Goal: Transaction & Acquisition: Download file/media

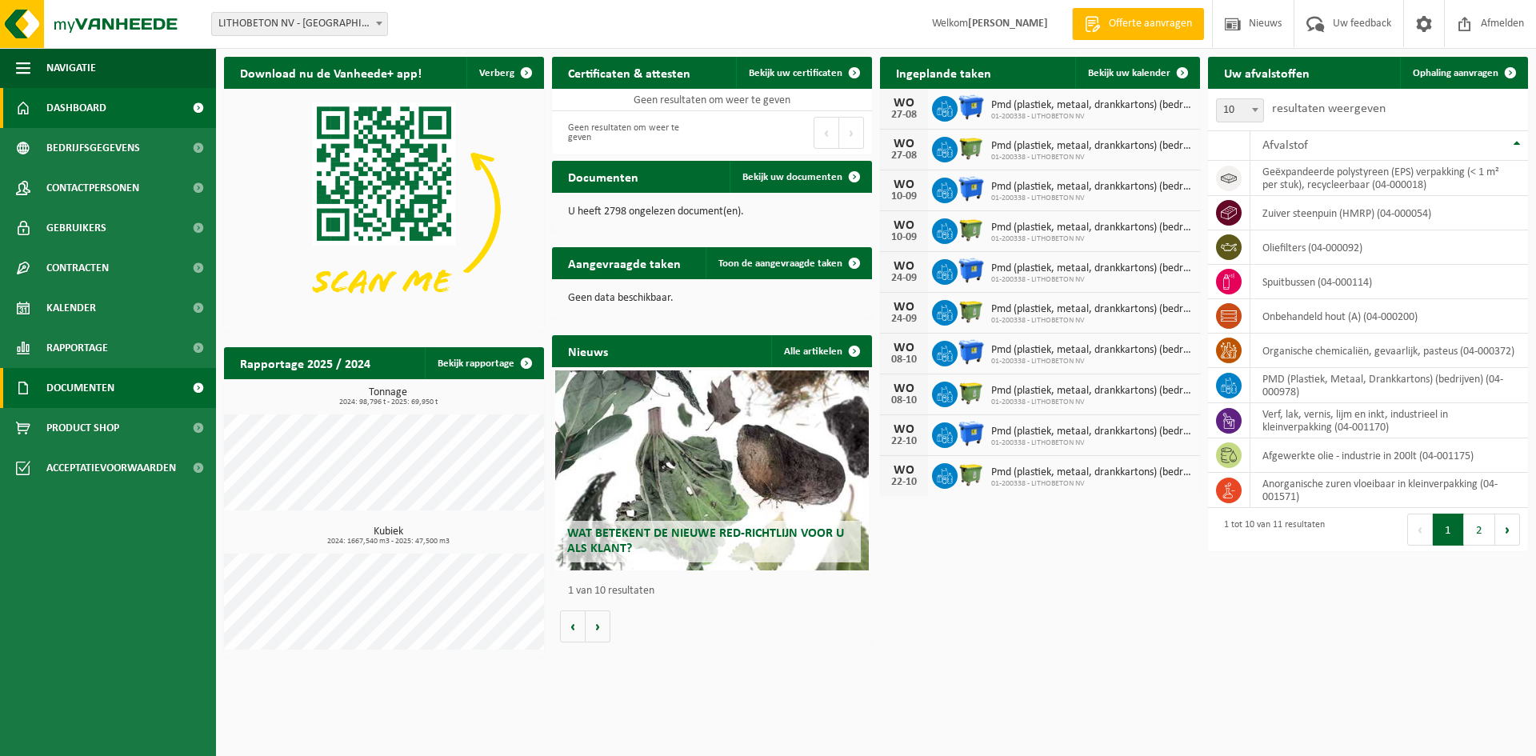
click at [78, 378] on span "Documenten" at bounding box center [80, 388] width 68 height 40
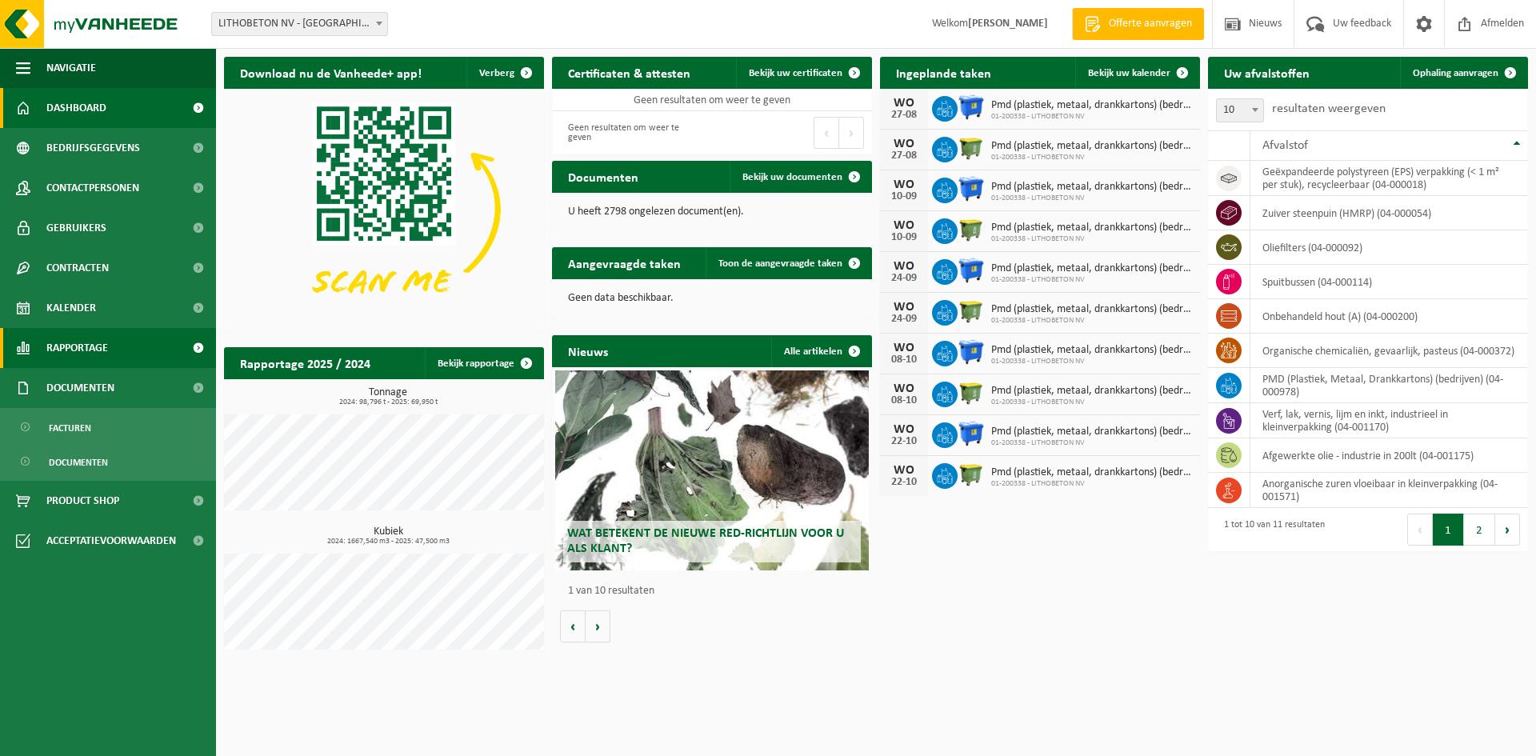
click at [84, 350] on span "Rapportage" at bounding box center [77, 348] width 62 height 40
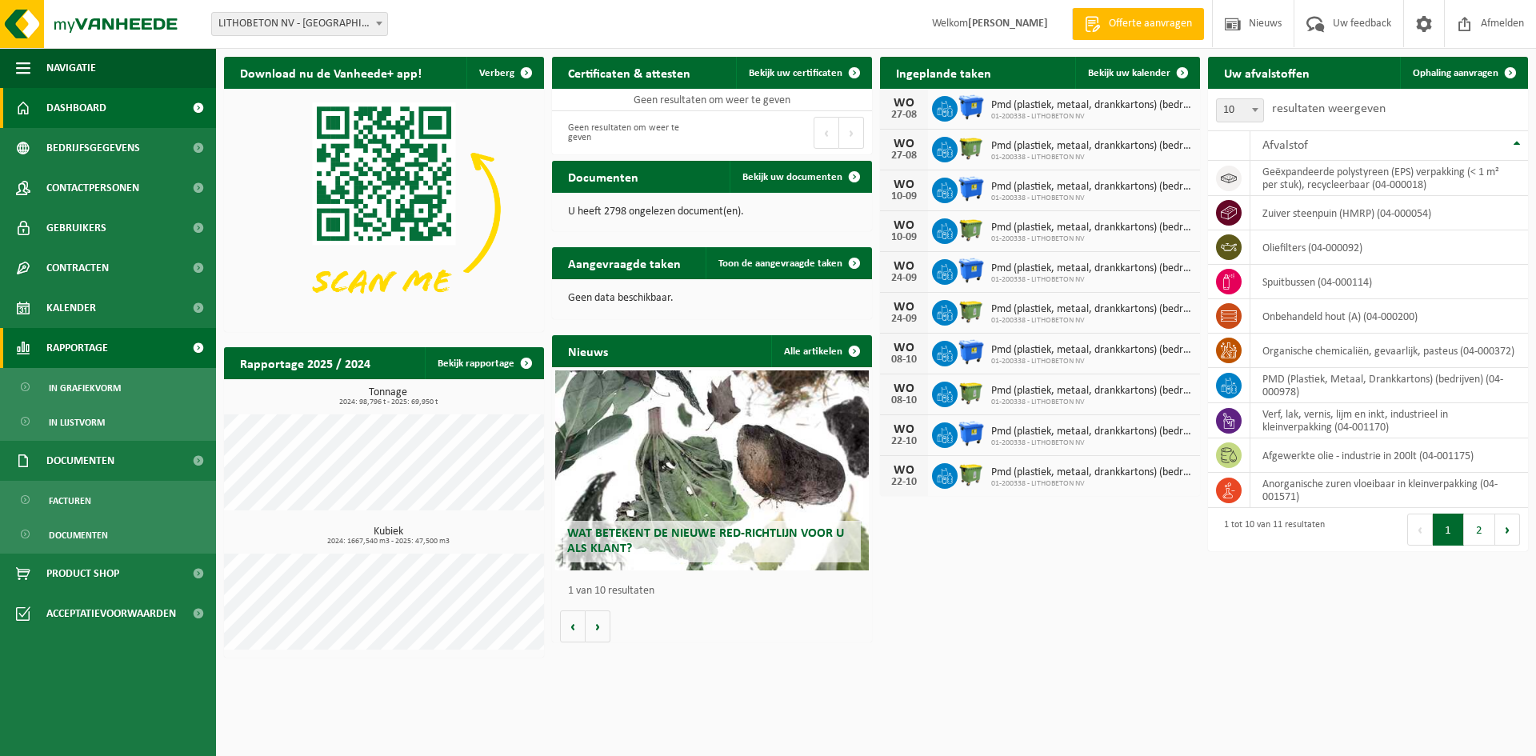
click at [84, 350] on span "Rapportage" at bounding box center [77, 348] width 62 height 40
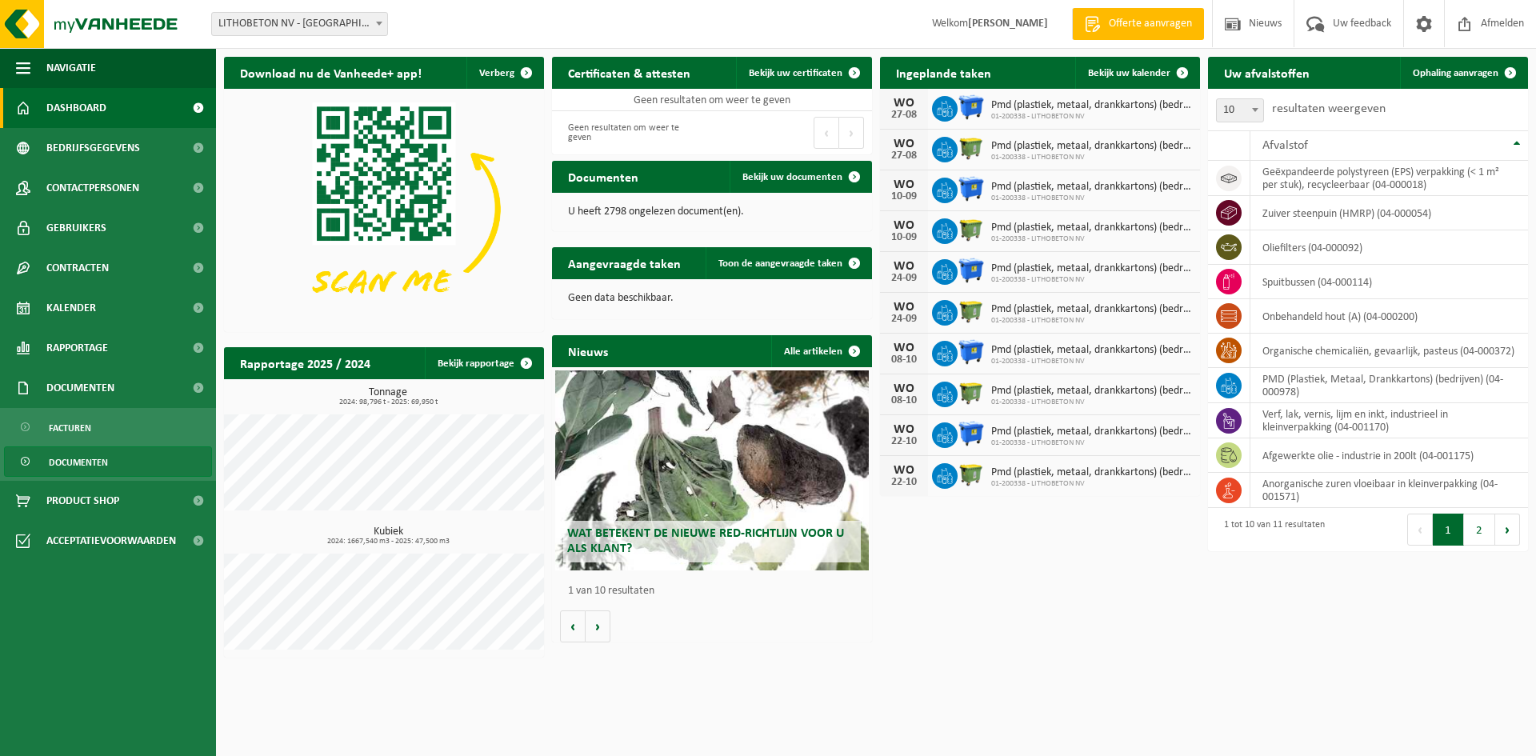
click at [71, 462] on span "Documenten" at bounding box center [78, 462] width 59 height 30
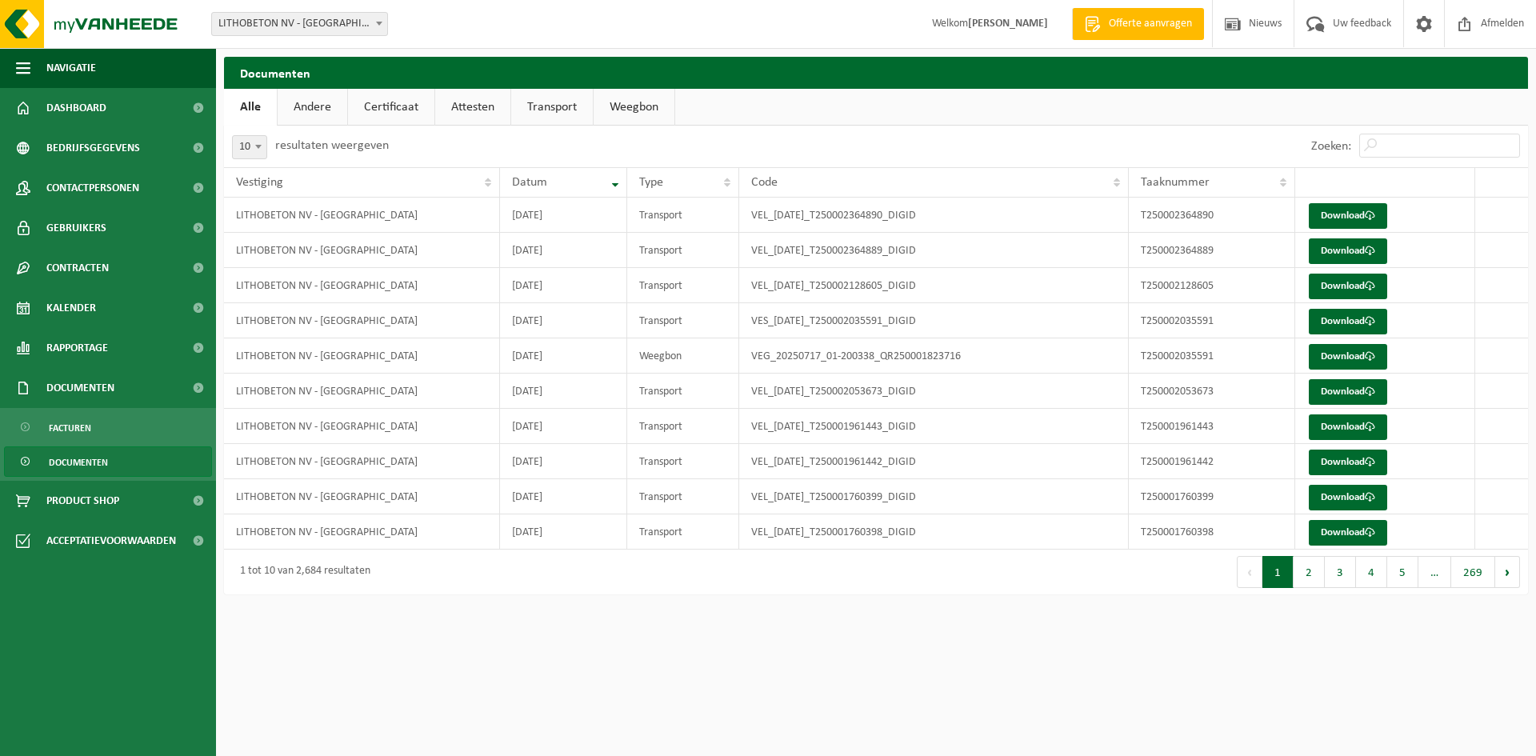
click at [550, 110] on link "Transport" at bounding box center [552, 107] width 82 height 37
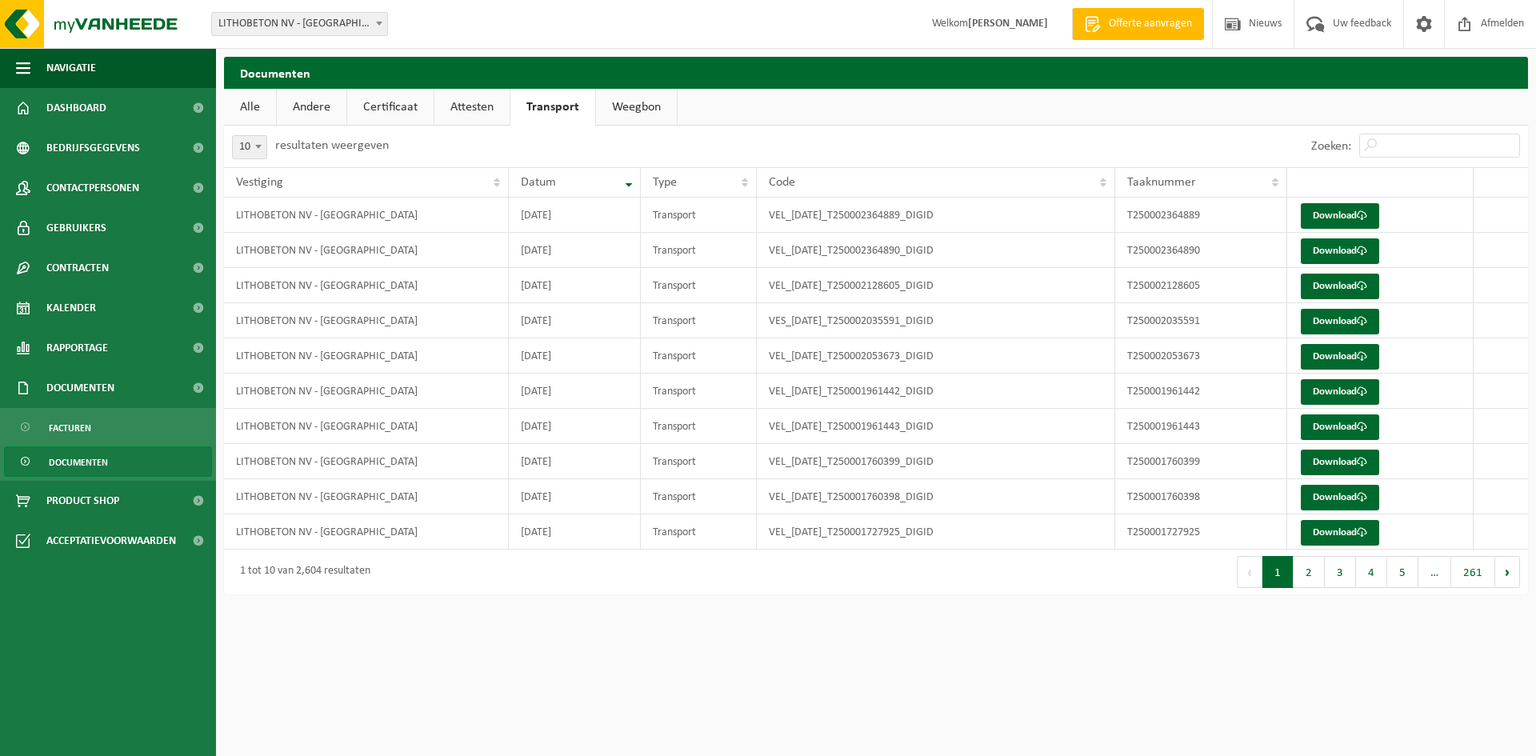
click at [301, 114] on link "Andere" at bounding box center [312, 107] width 70 height 37
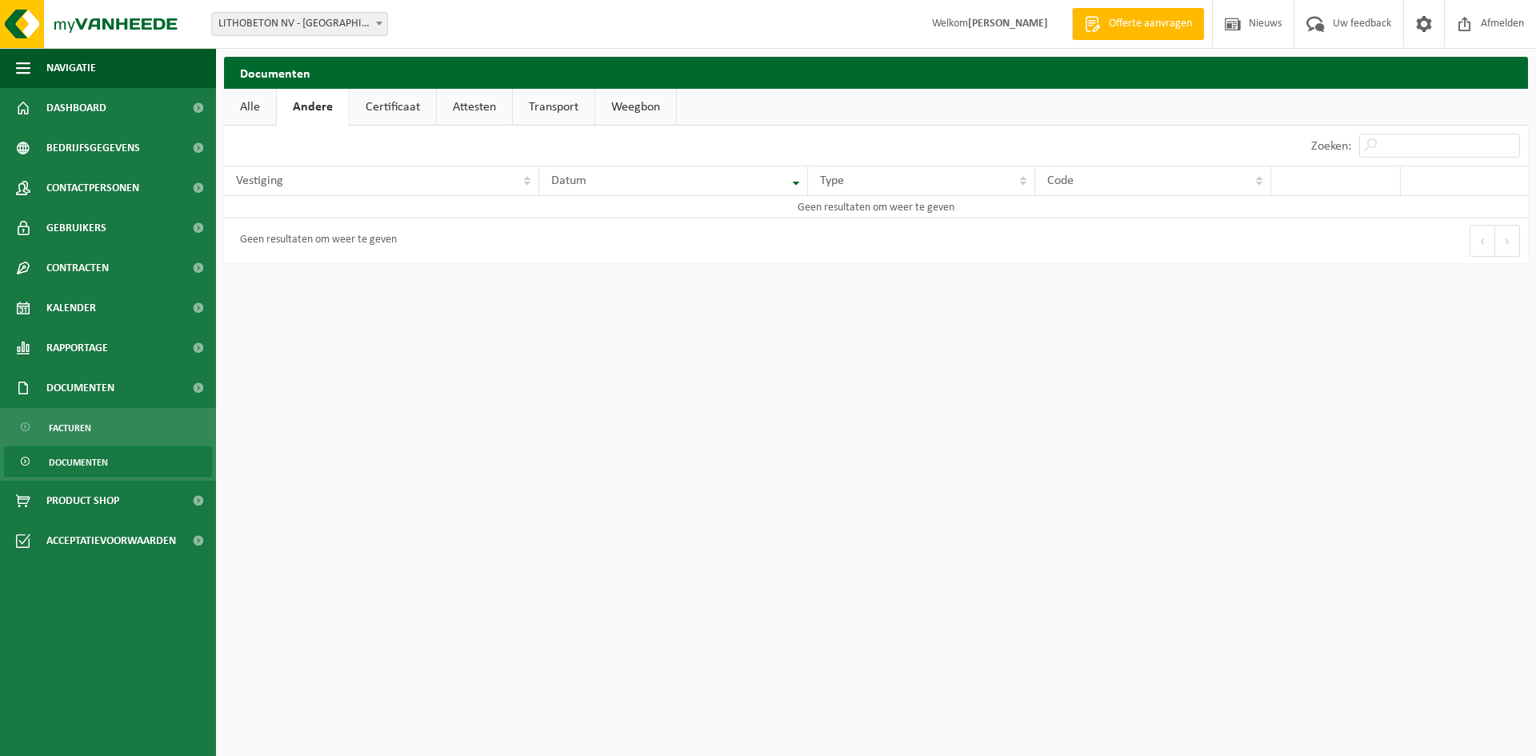
click at [386, 110] on link "Certificaat" at bounding box center [393, 107] width 86 height 37
click at [470, 105] on link "Attesten" at bounding box center [472, 107] width 75 height 37
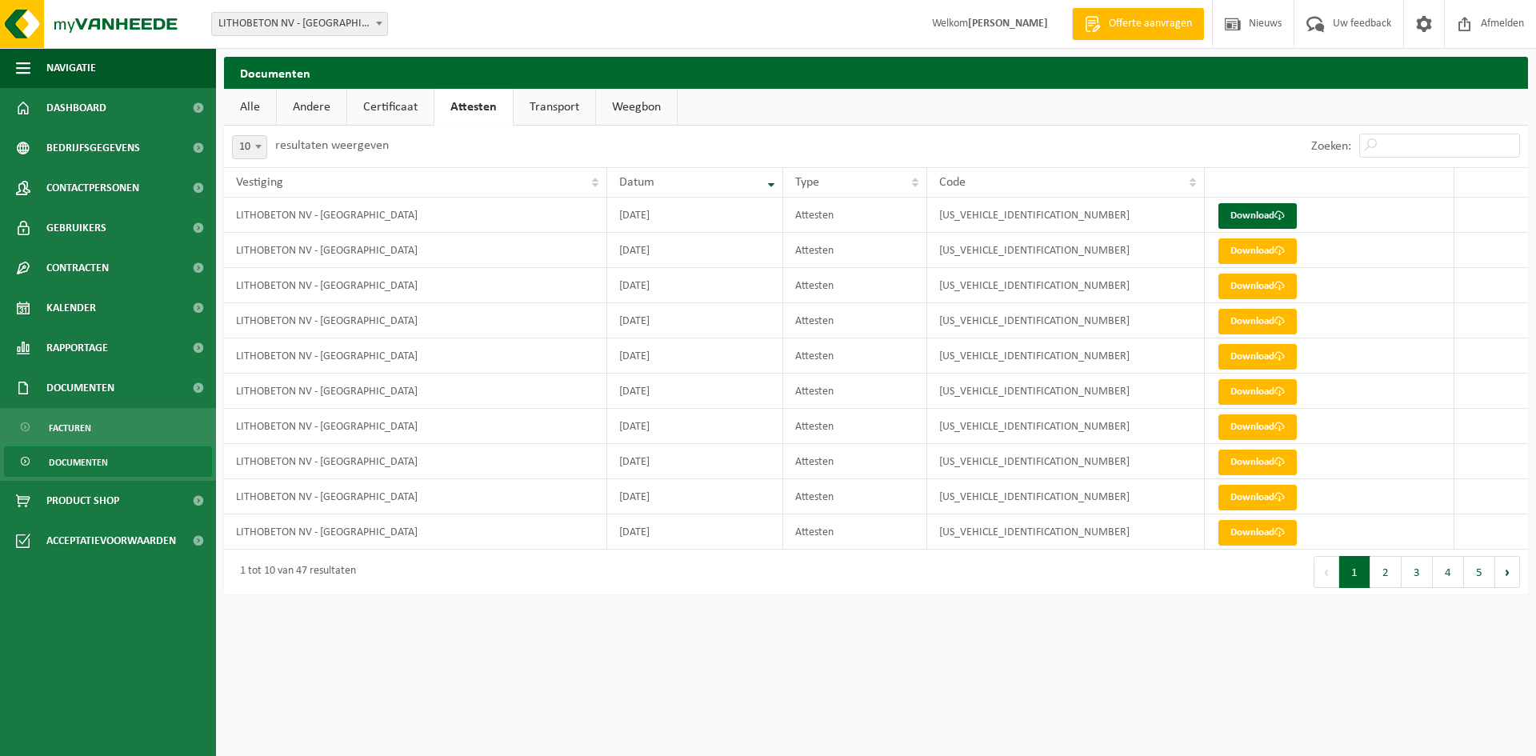
click at [244, 110] on link "Alle" at bounding box center [250, 107] width 52 height 37
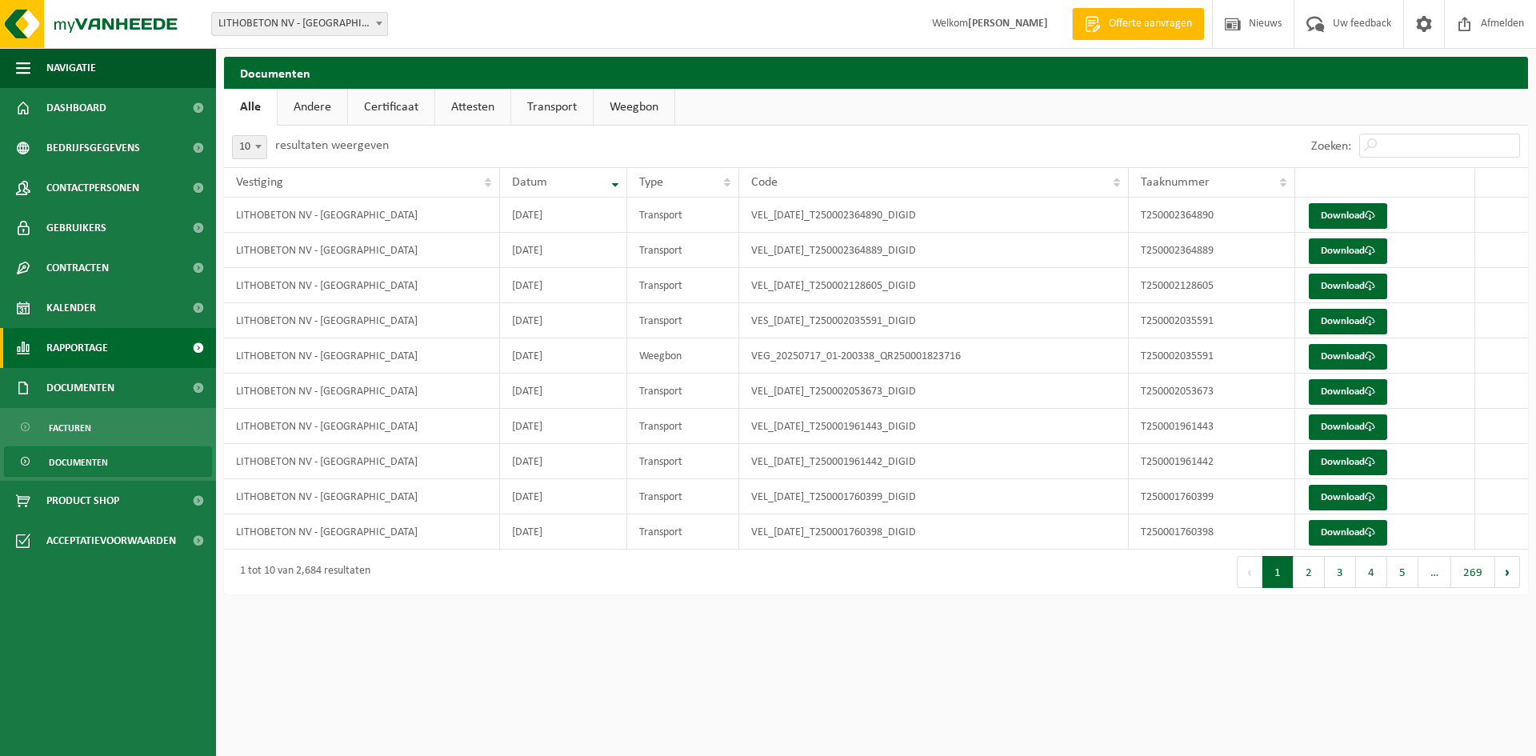
click at [80, 346] on span "Rapportage" at bounding box center [77, 348] width 62 height 40
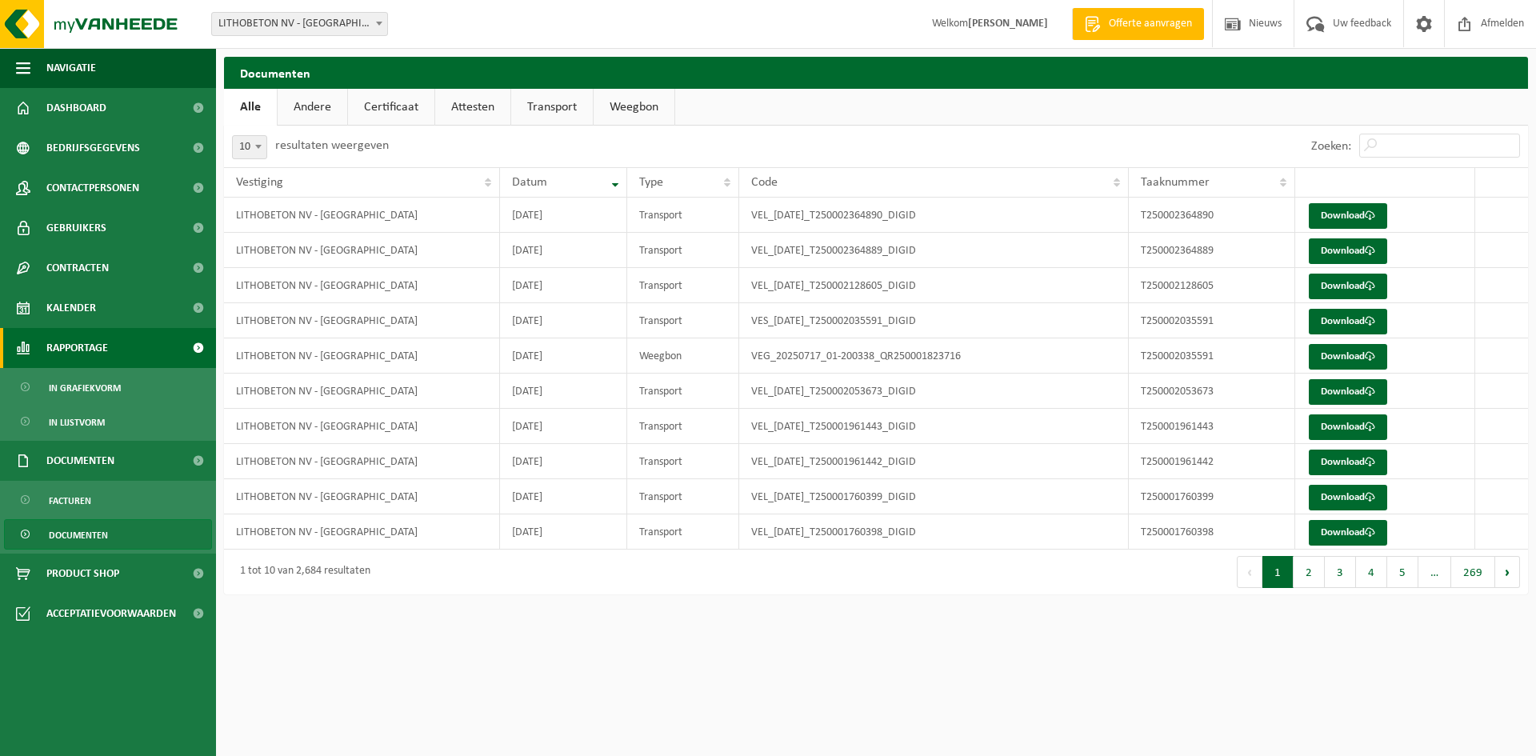
click at [80, 344] on span "Rapportage" at bounding box center [77, 348] width 62 height 40
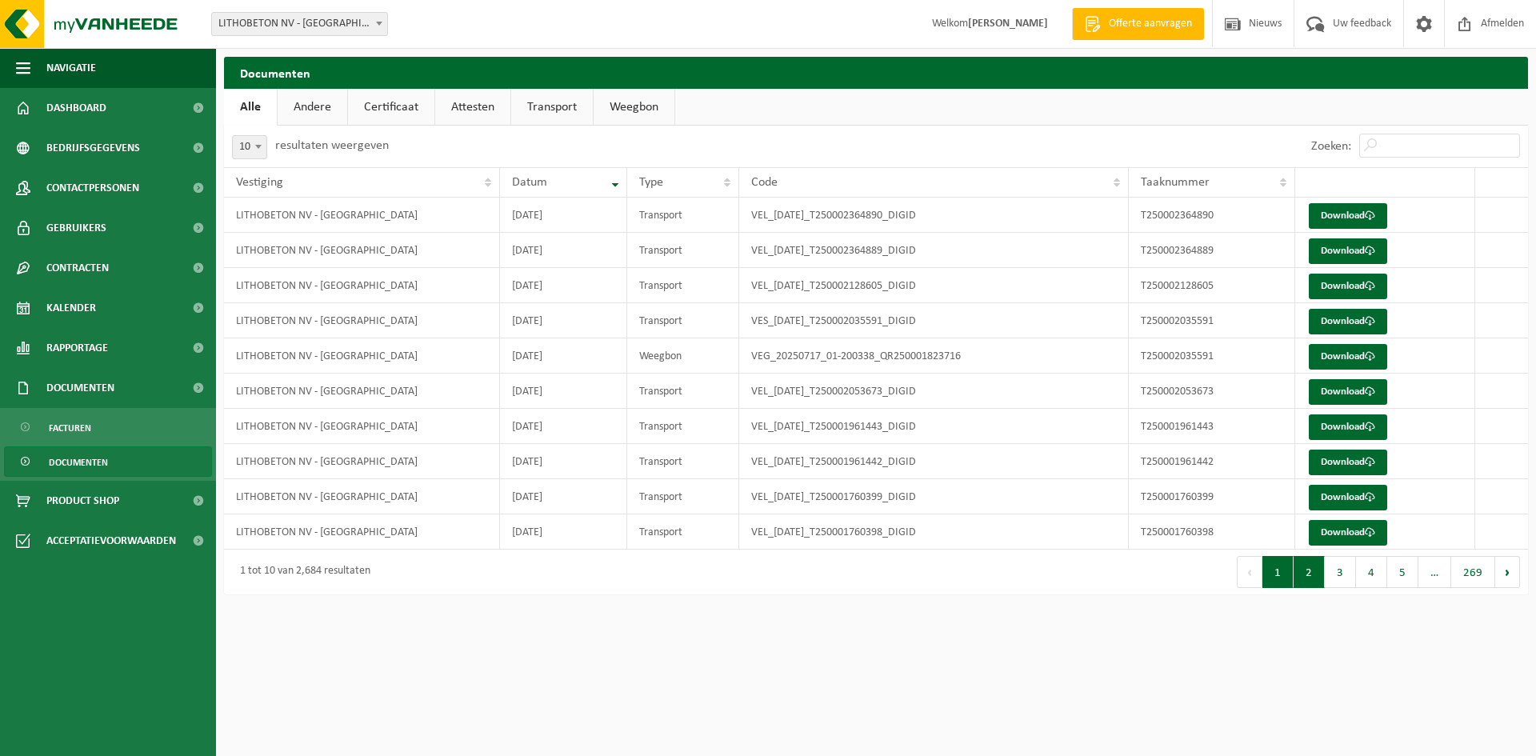
click at [1311, 576] on button "2" at bounding box center [1309, 572] width 31 height 32
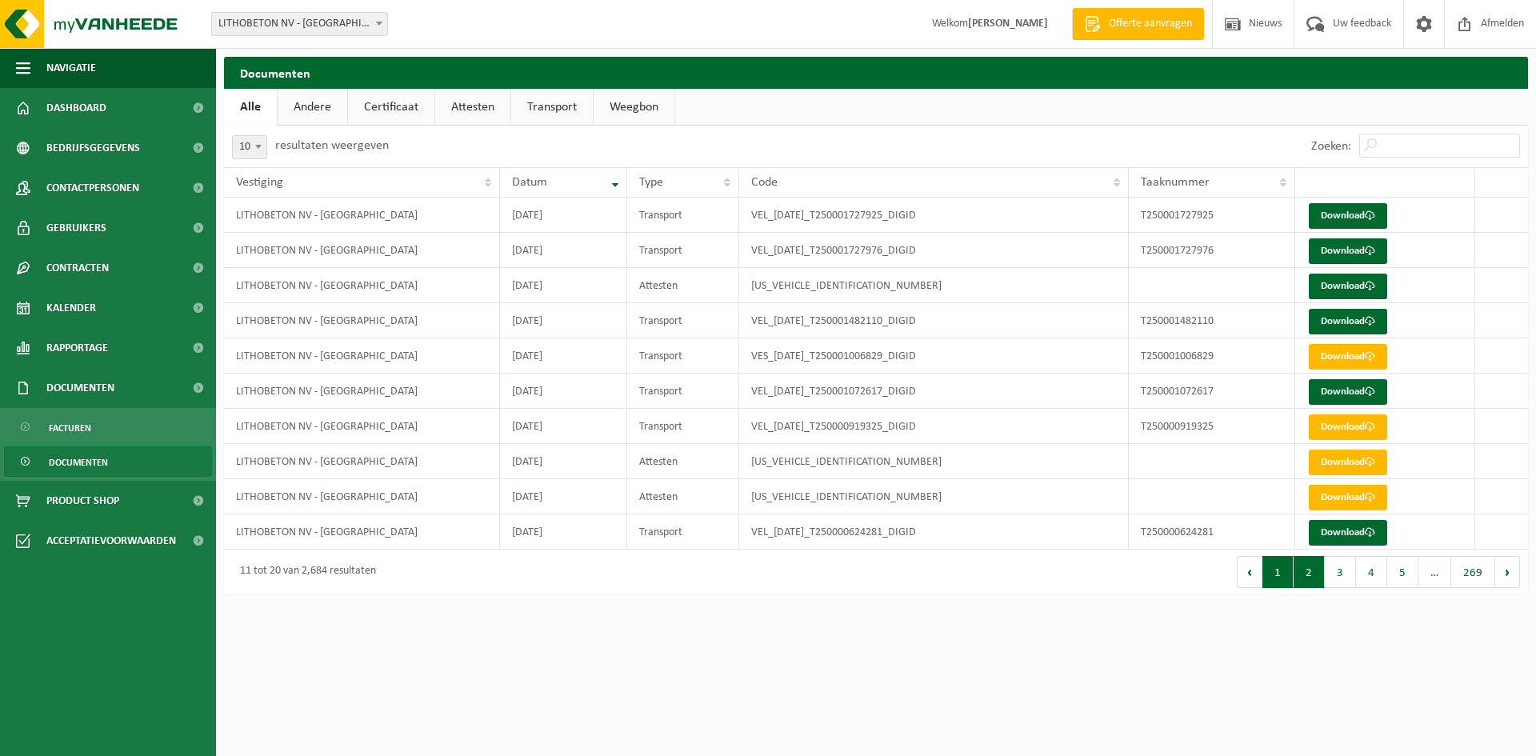
click at [1275, 575] on button "1" at bounding box center [1277, 572] width 31 height 32
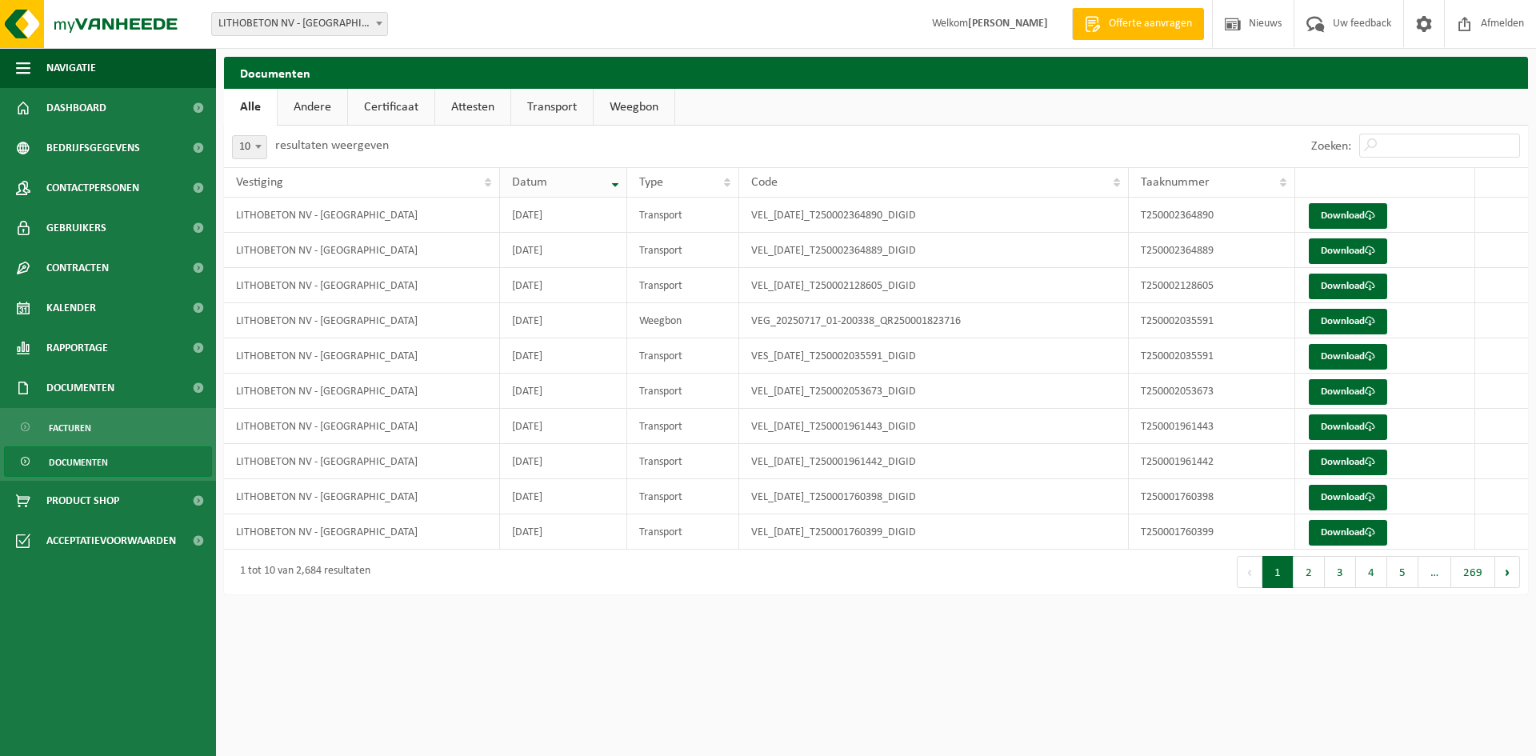
click at [614, 184] on th "Datum" at bounding box center [563, 182] width 127 height 30
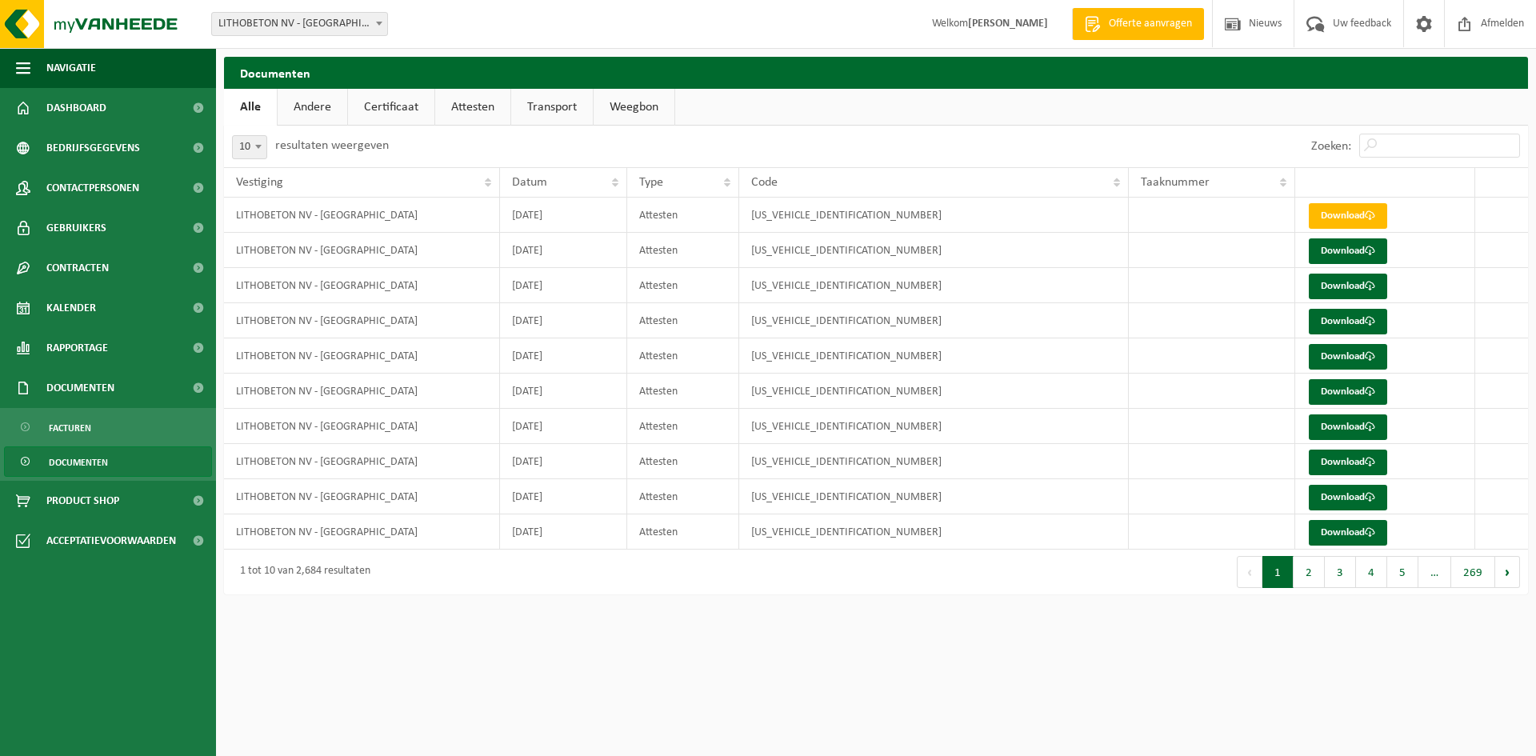
click at [614, 184] on th "Datum" at bounding box center [563, 182] width 127 height 30
click at [110, 108] on link "Dashboard" at bounding box center [108, 108] width 216 height 40
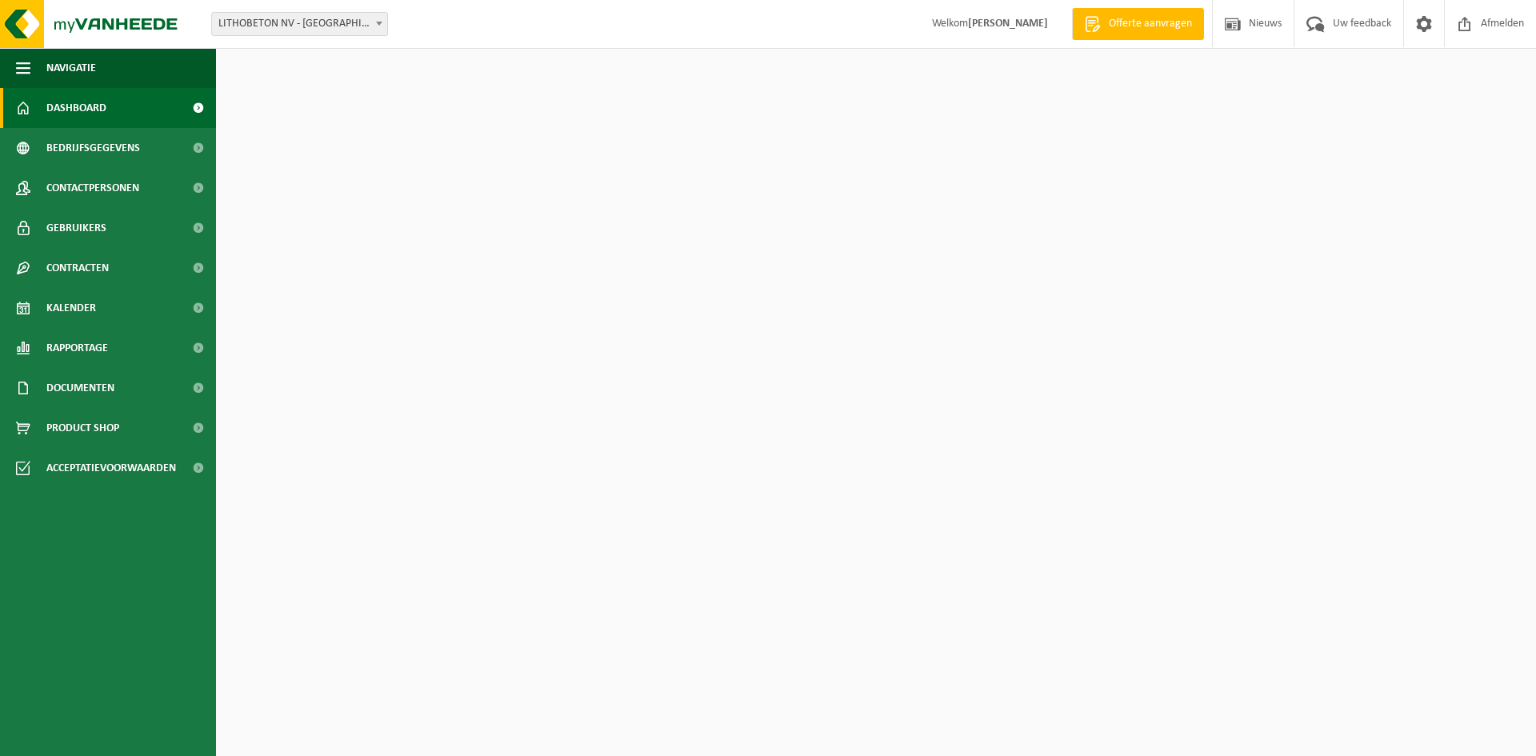
click at [100, 104] on span "Dashboard" at bounding box center [76, 108] width 60 height 40
click at [200, 107] on span at bounding box center [198, 108] width 36 height 40
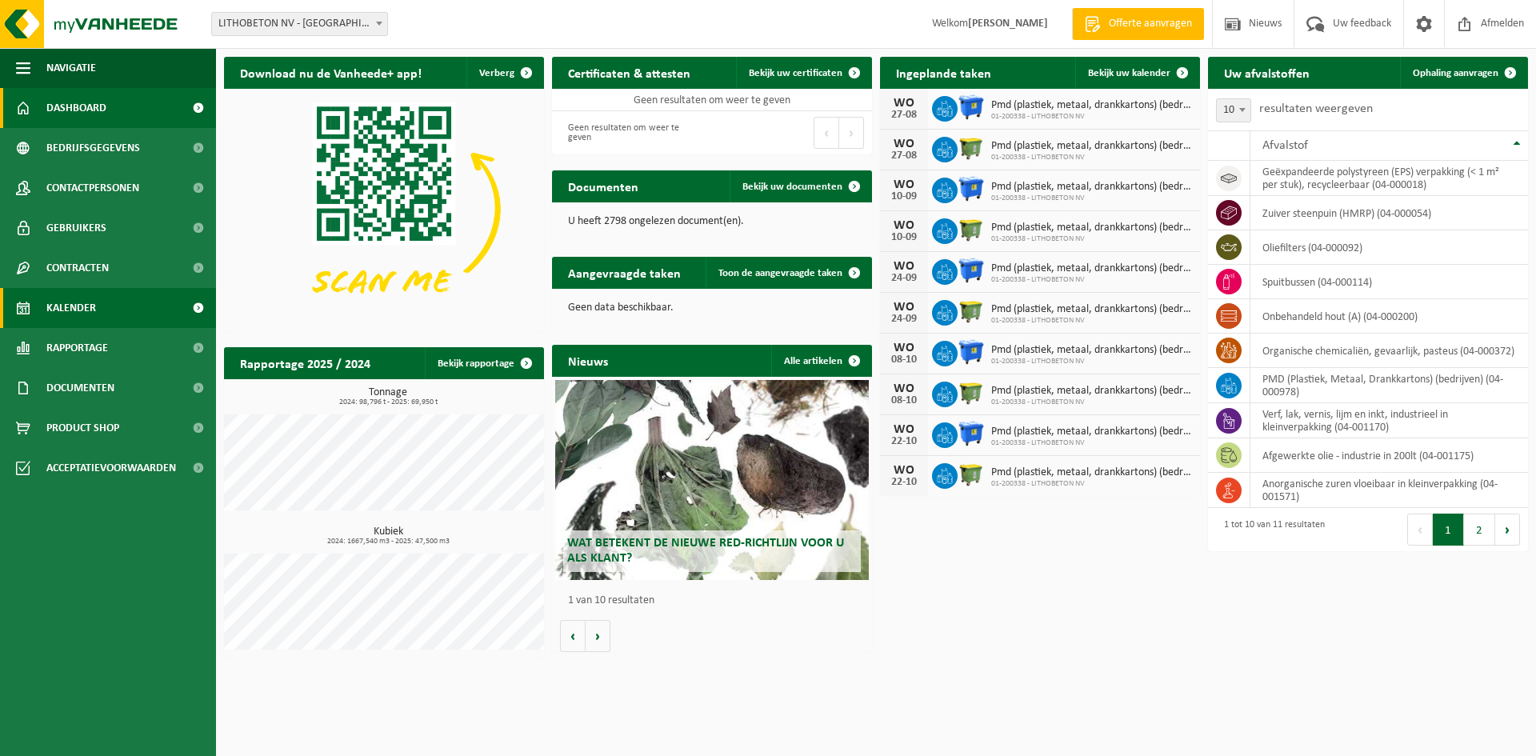
click at [90, 310] on span "Kalender" at bounding box center [71, 308] width 50 height 40
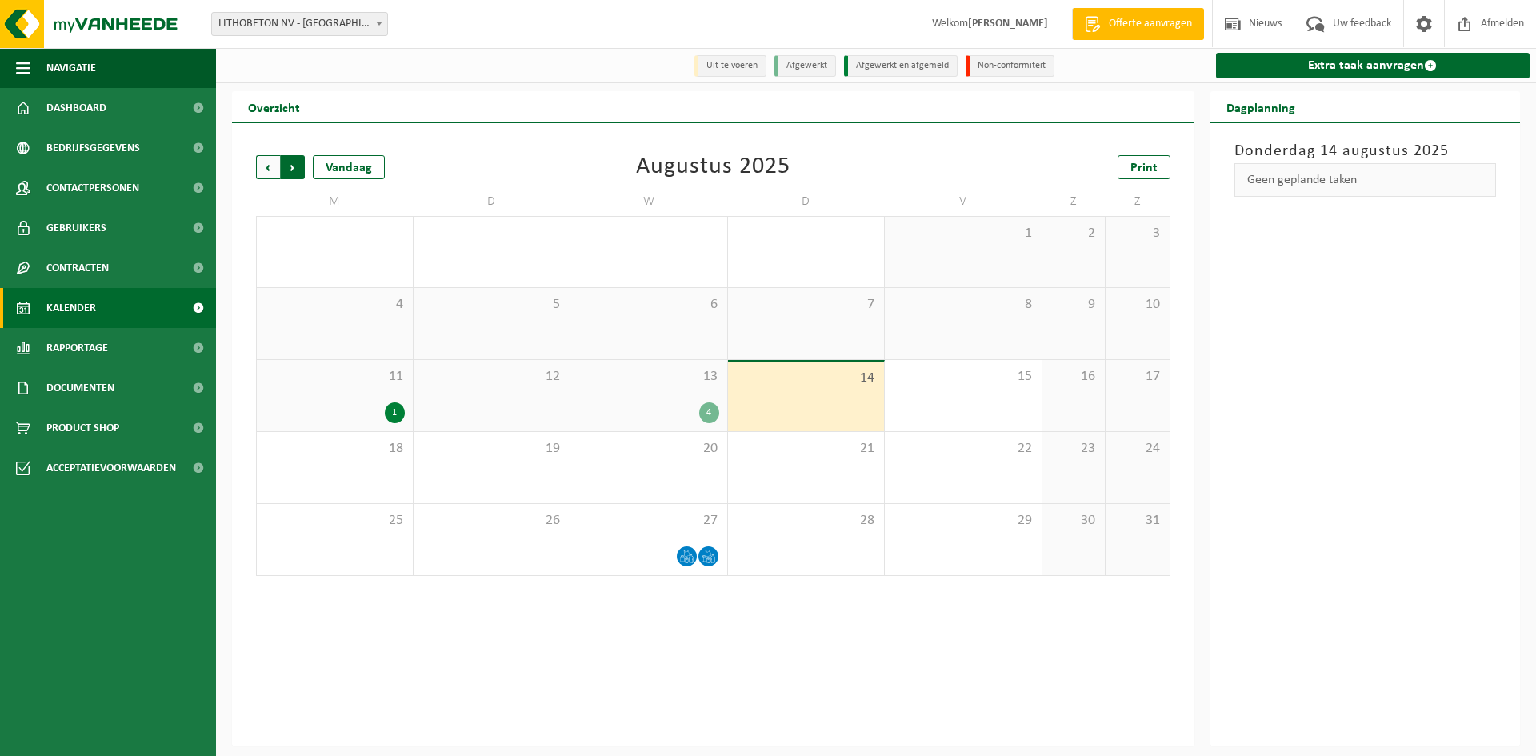
click at [263, 171] on span "Vorige" at bounding box center [268, 167] width 24 height 24
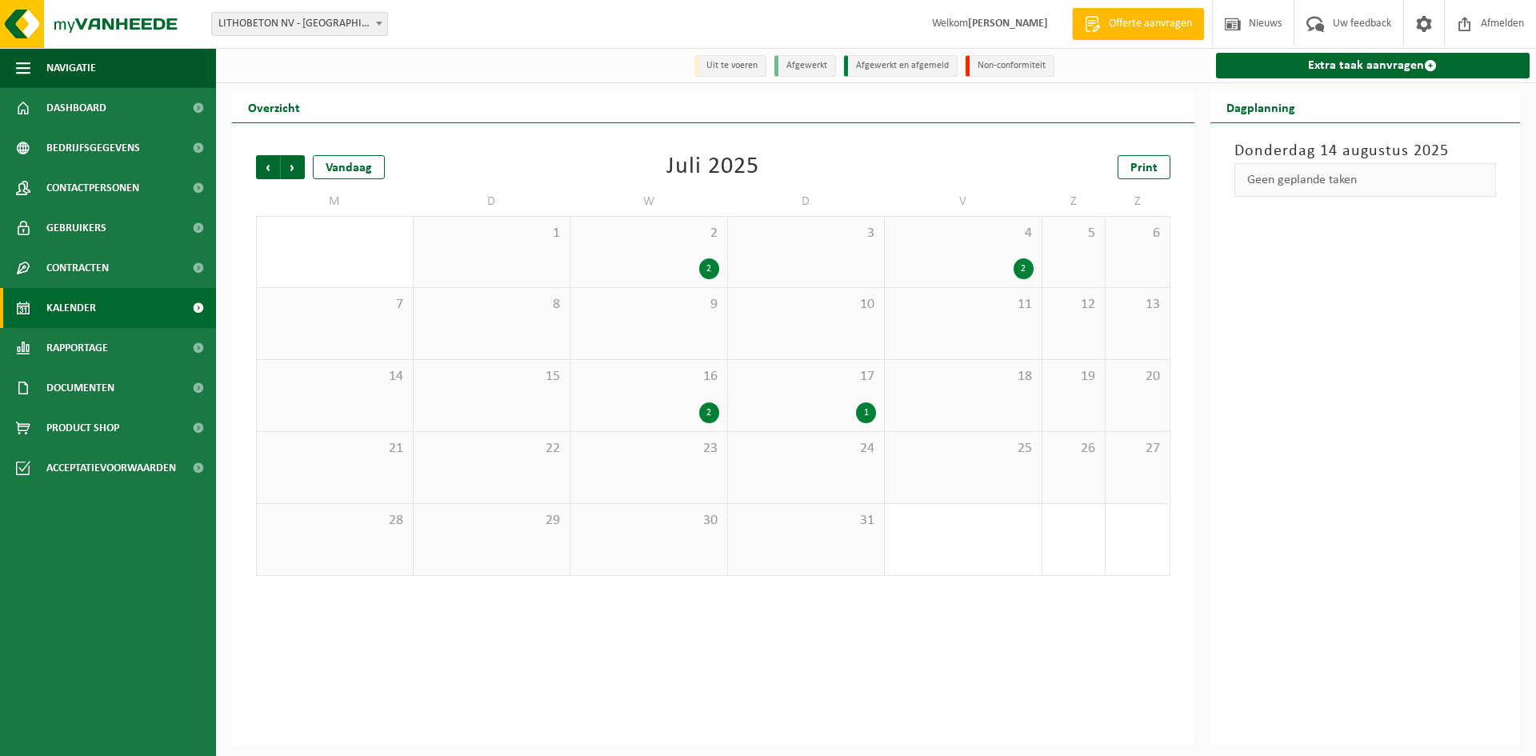
click at [263, 171] on span "Vorige" at bounding box center [268, 167] width 24 height 24
click at [394, 486] on div "2" at bounding box center [395, 484] width 20 height 21
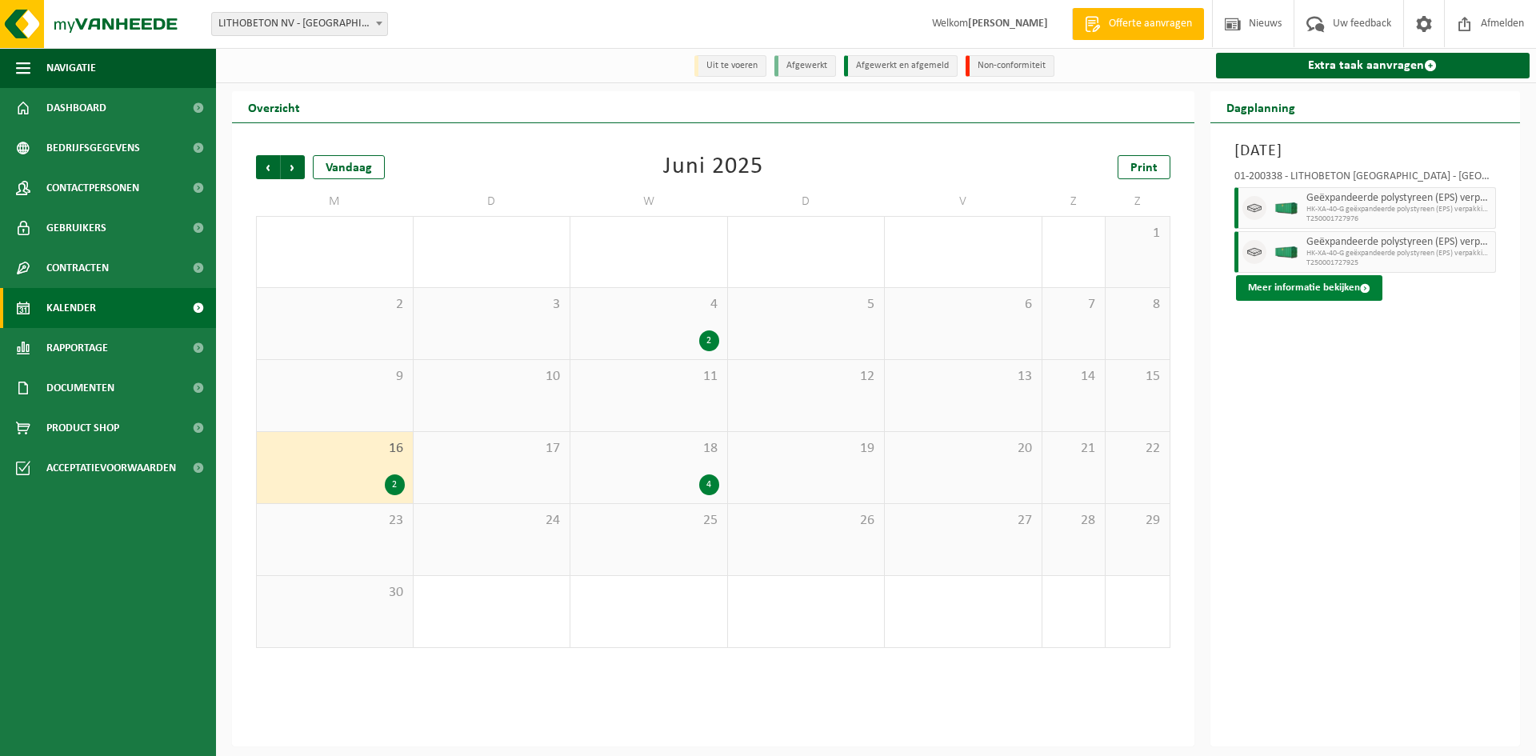
click at [1290, 289] on button "Meer informatie bekijken" at bounding box center [1309, 288] width 146 height 26
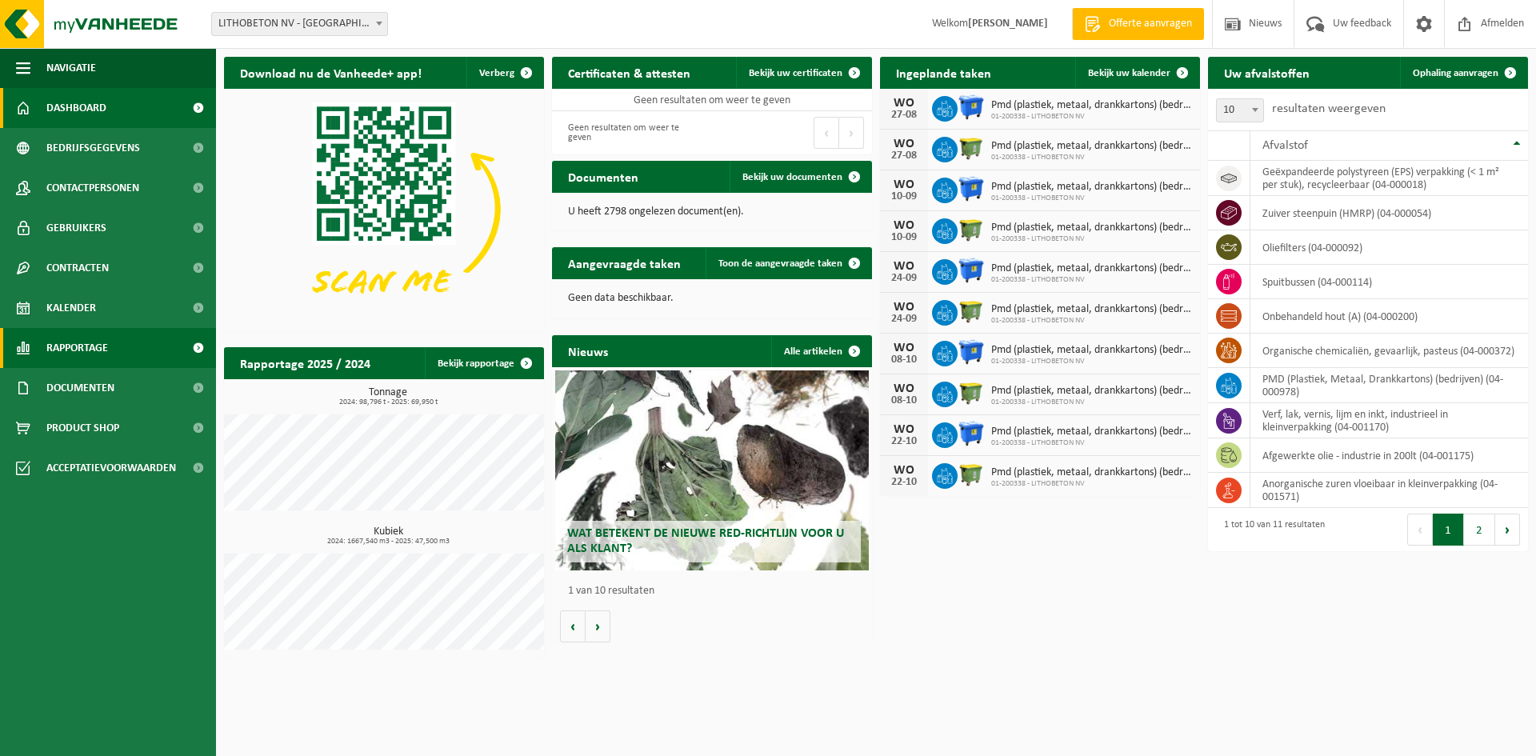
click at [66, 346] on span "Rapportage" at bounding box center [77, 348] width 62 height 40
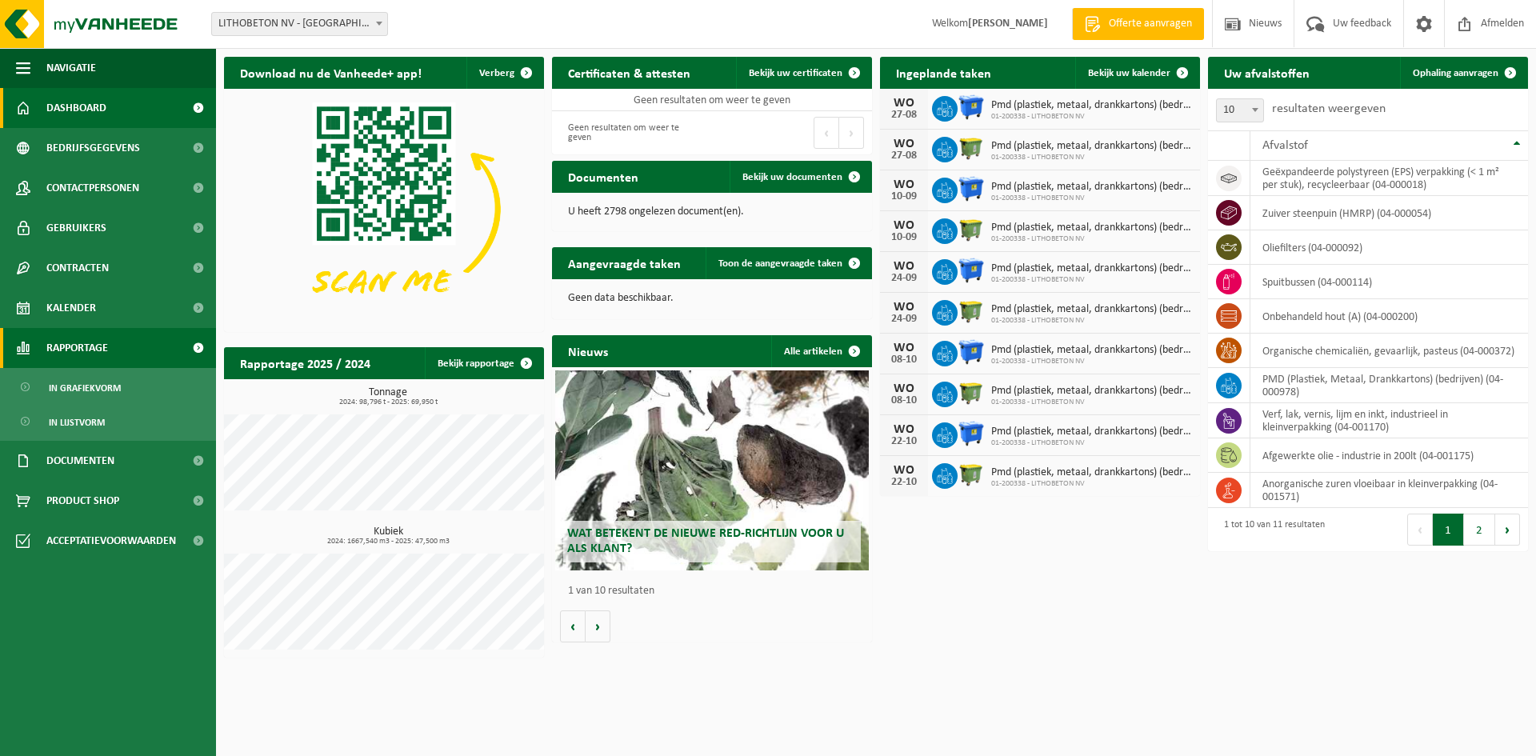
click at [66, 346] on span "Rapportage" at bounding box center [77, 348] width 62 height 40
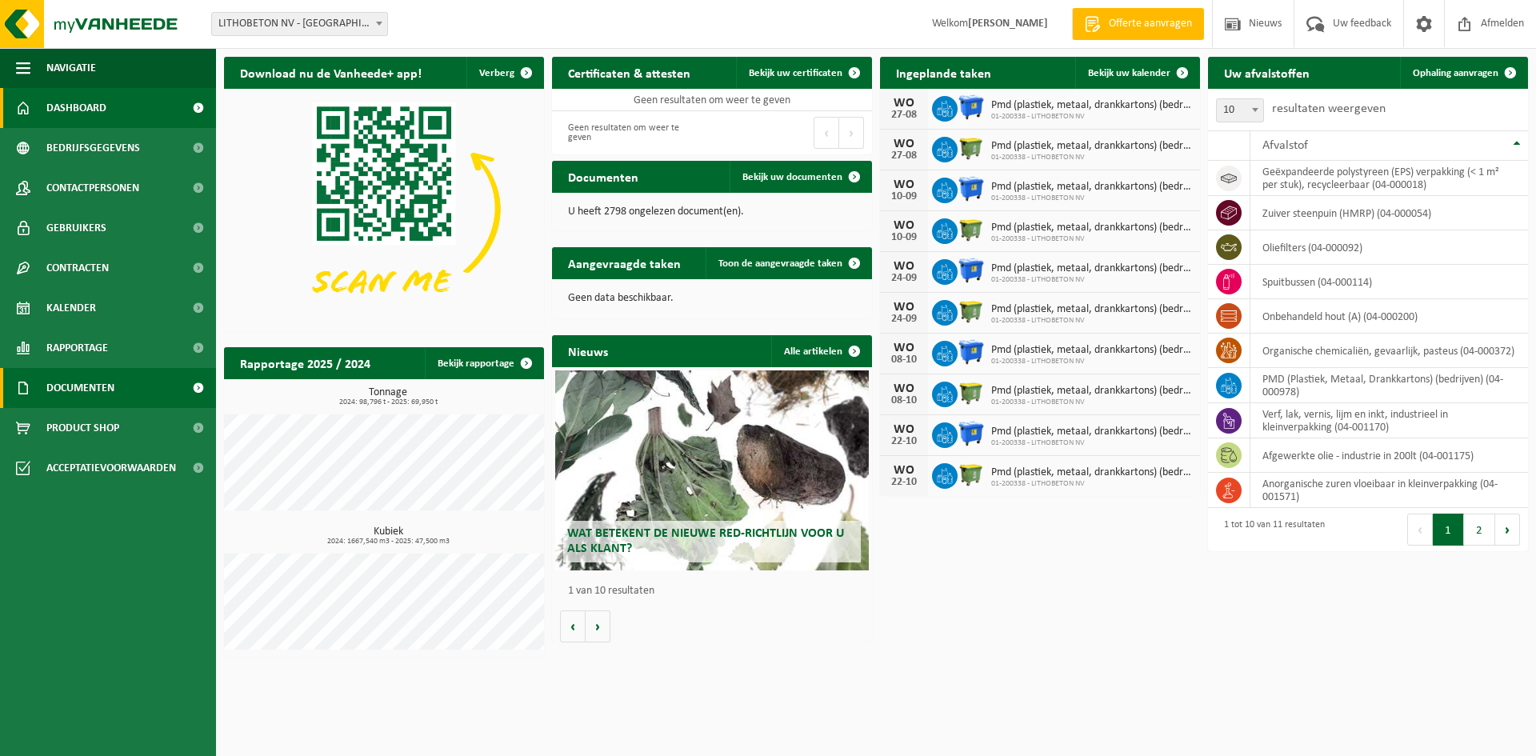
click at [74, 391] on span "Documenten" at bounding box center [80, 388] width 68 height 40
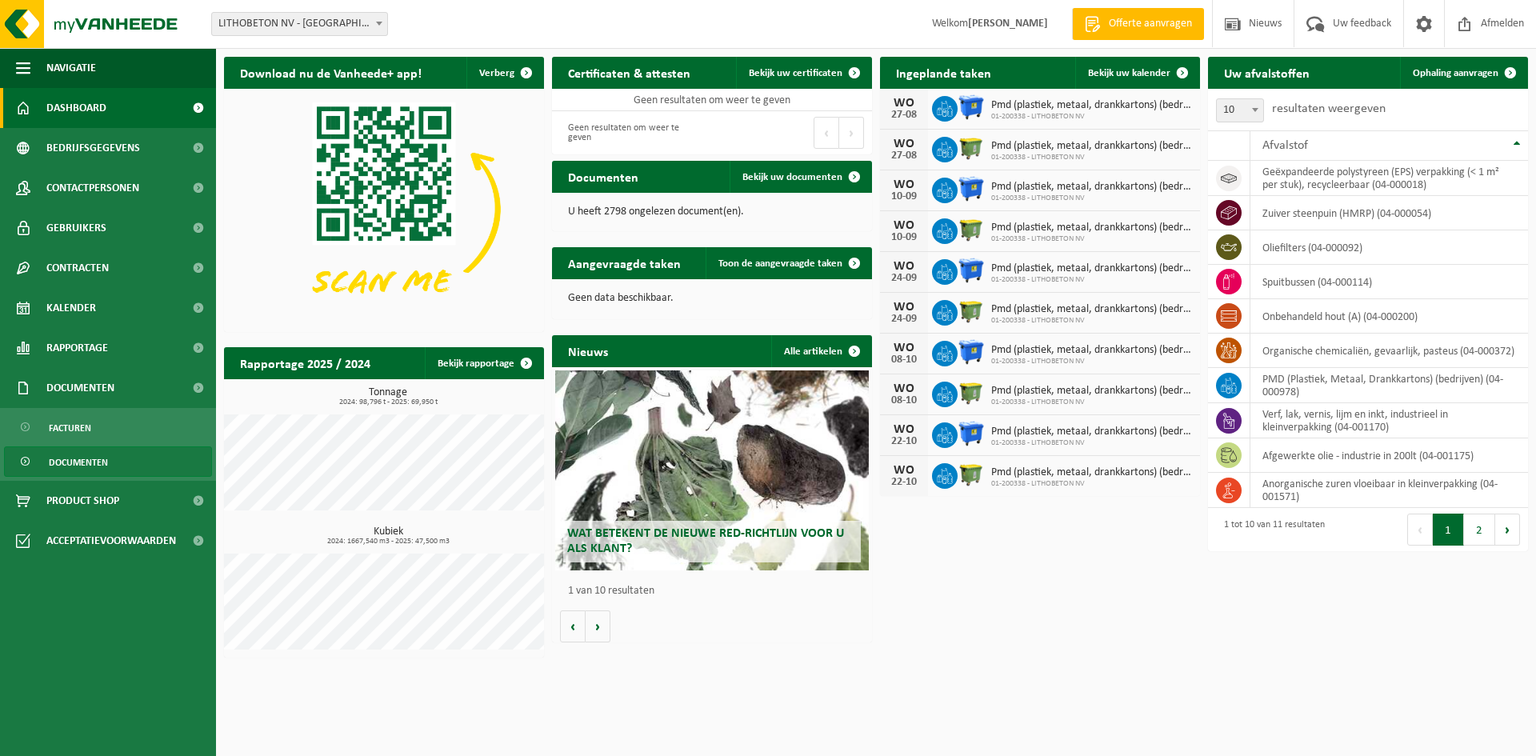
click at [86, 460] on span "Documenten" at bounding box center [78, 462] width 59 height 30
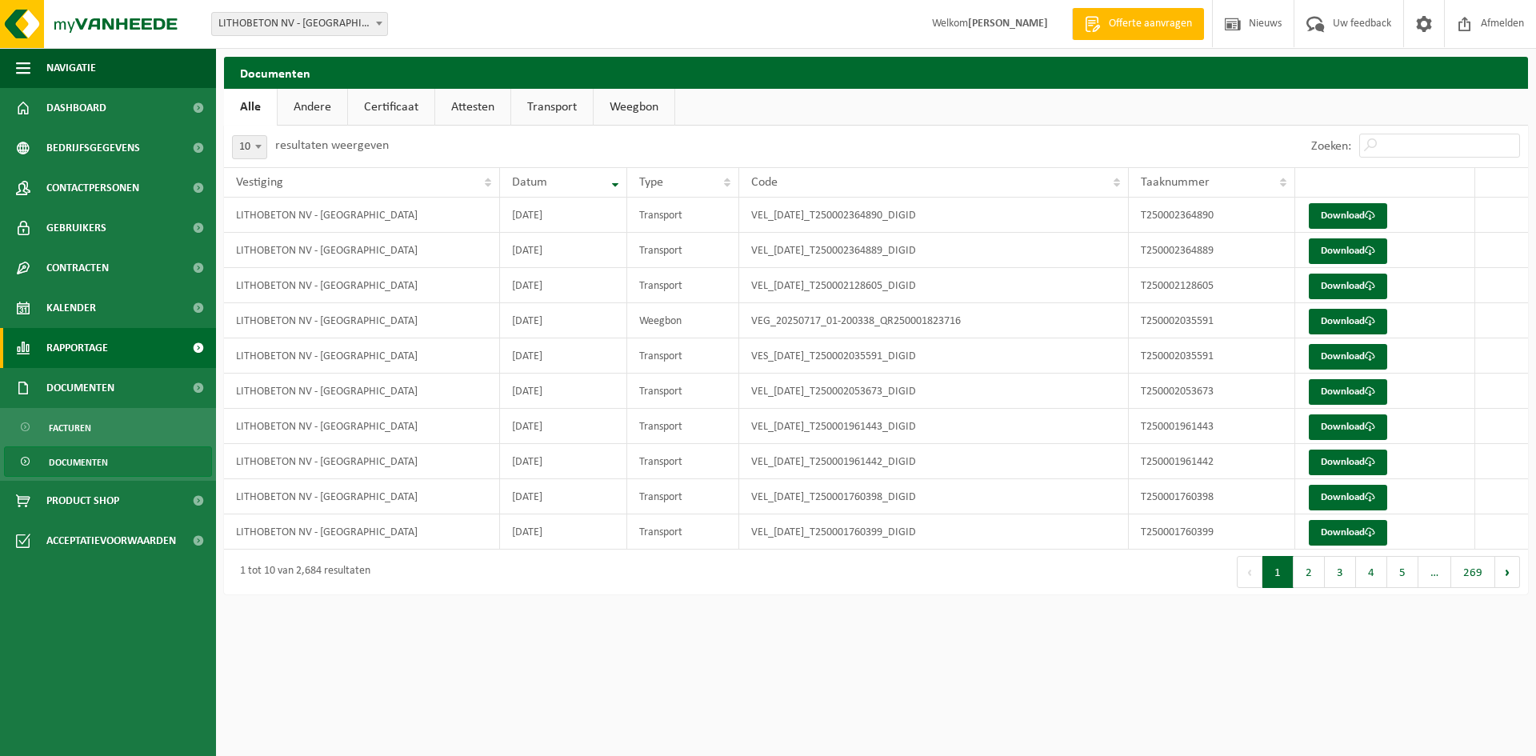
click at [82, 350] on span "Rapportage" at bounding box center [77, 348] width 62 height 40
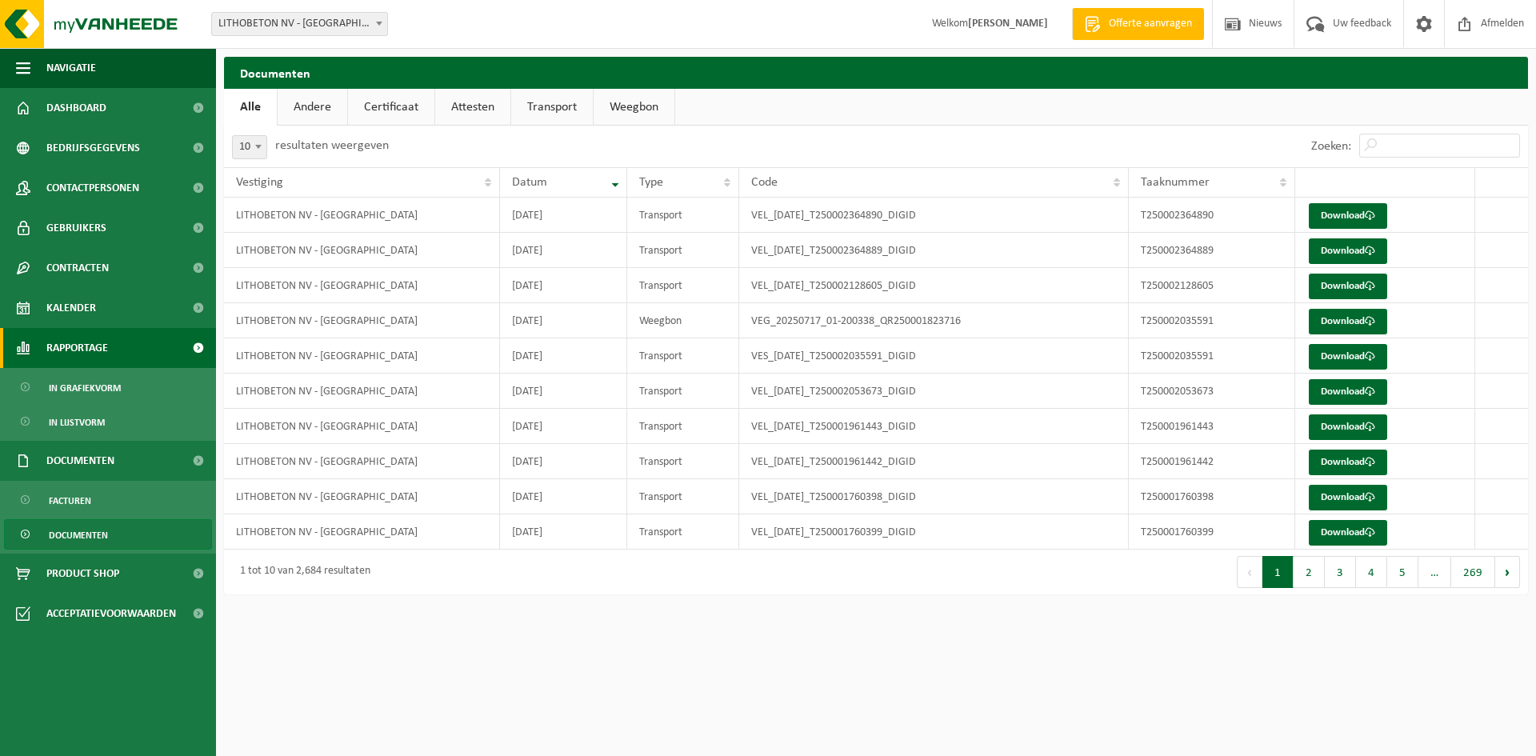
click at [82, 350] on span "Rapportage" at bounding box center [77, 348] width 62 height 40
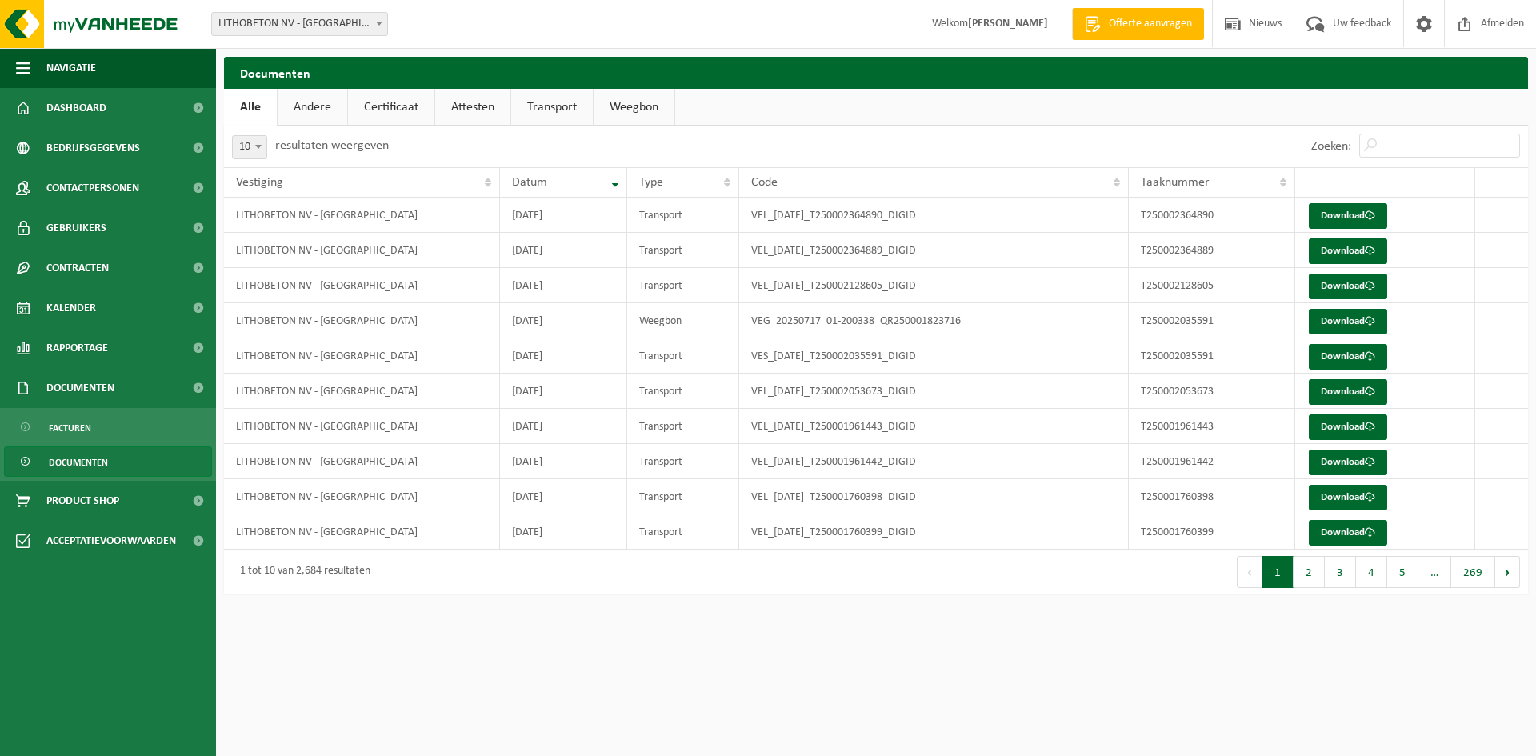
click at [463, 118] on link "Attesten" at bounding box center [472, 107] width 75 height 37
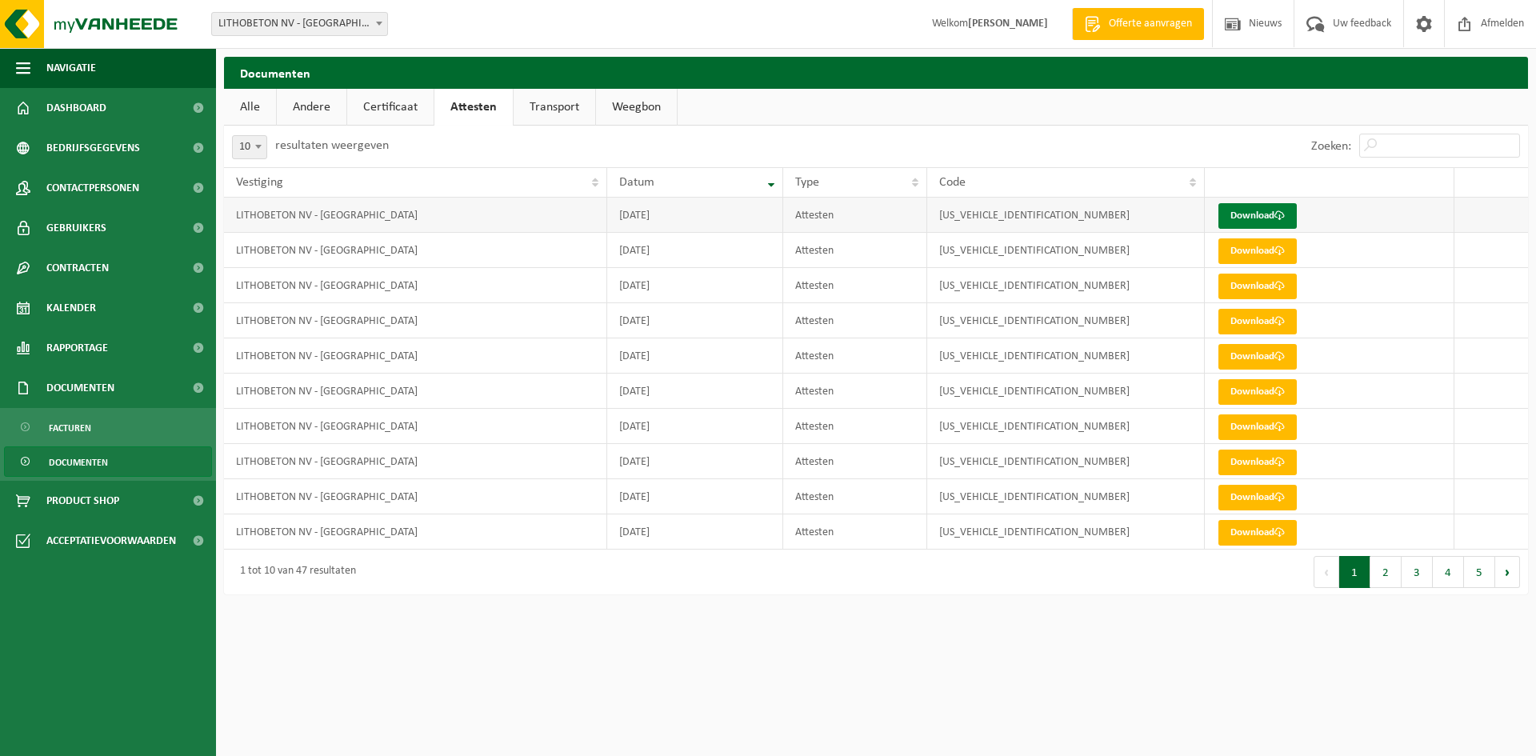
click at [1241, 213] on link "Download" at bounding box center [1257, 216] width 78 height 26
click at [78, 311] on span "Kalender" at bounding box center [71, 308] width 50 height 40
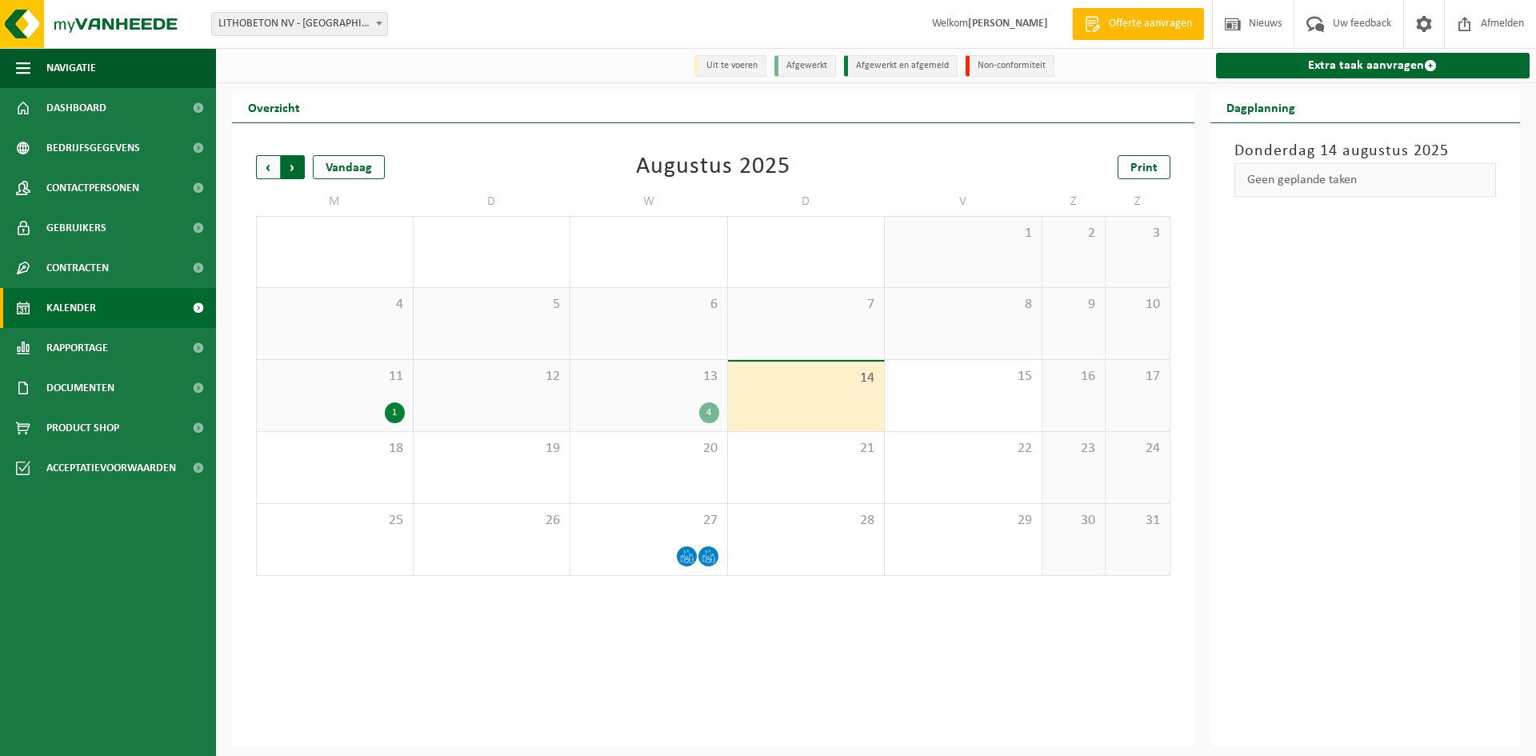
click at [270, 163] on span "Vorige" at bounding box center [268, 167] width 24 height 24
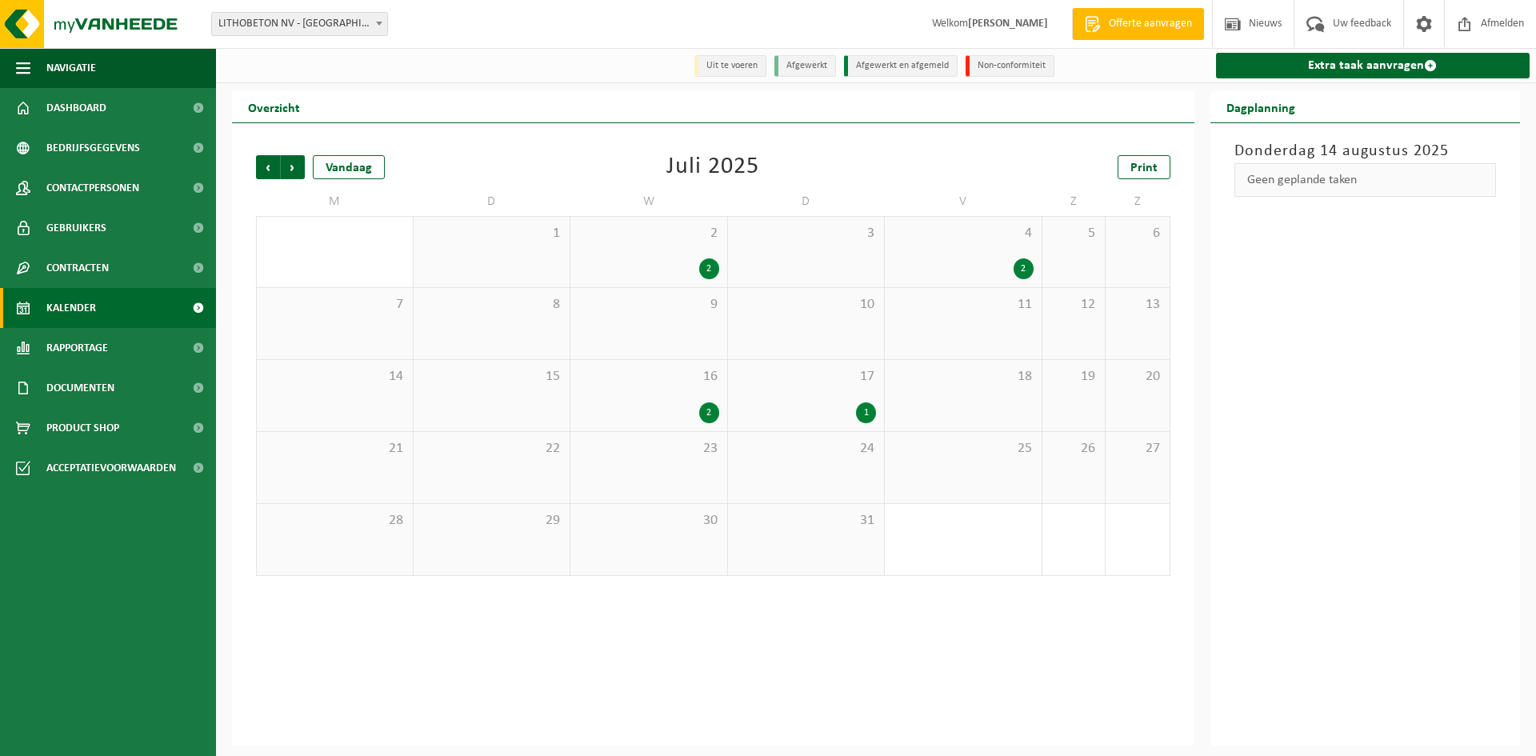
click at [862, 414] on div "1" at bounding box center [866, 412] width 20 height 21
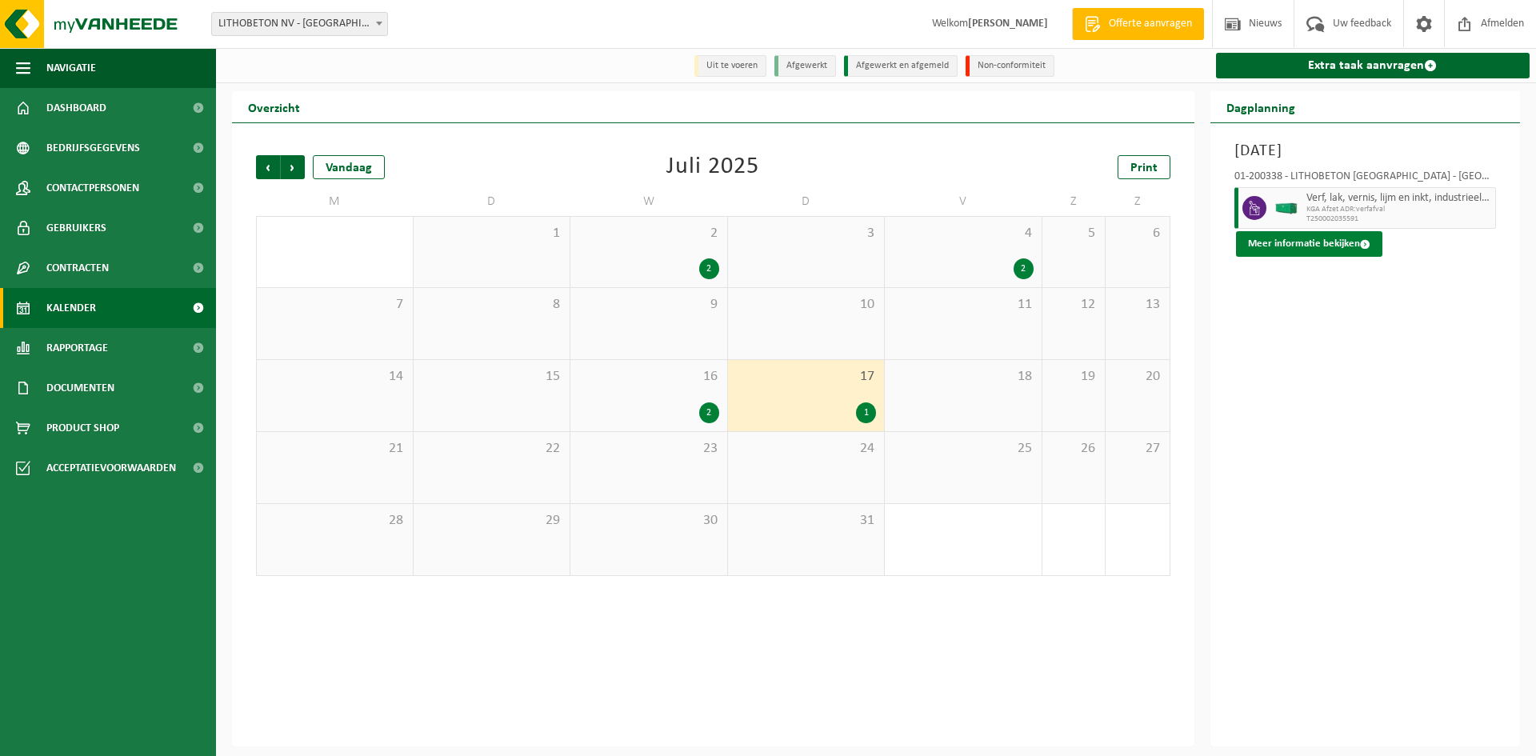
click at [1317, 240] on button "Meer informatie bekijken" at bounding box center [1309, 244] width 146 height 26
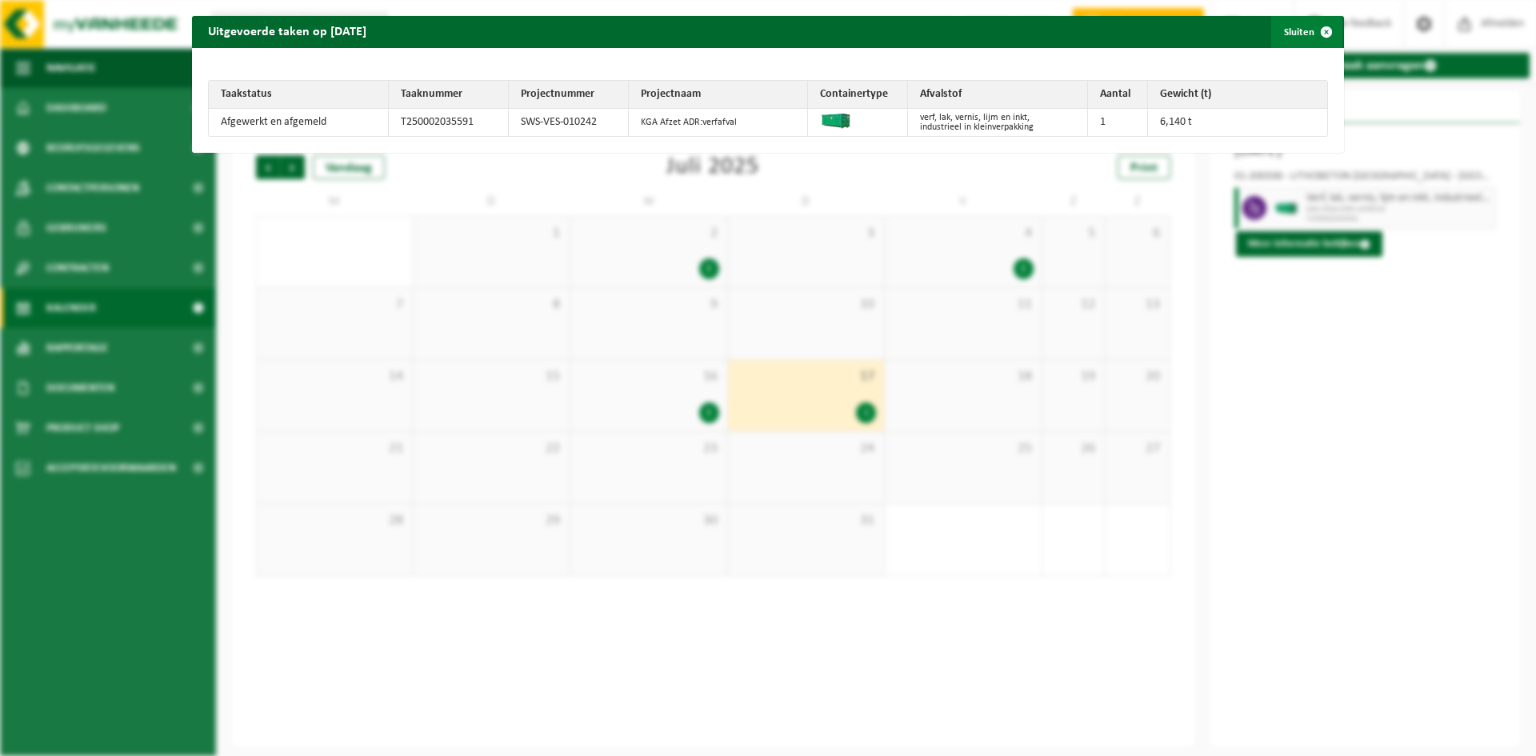
click at [1316, 29] on span "button" at bounding box center [1326, 32] width 32 height 32
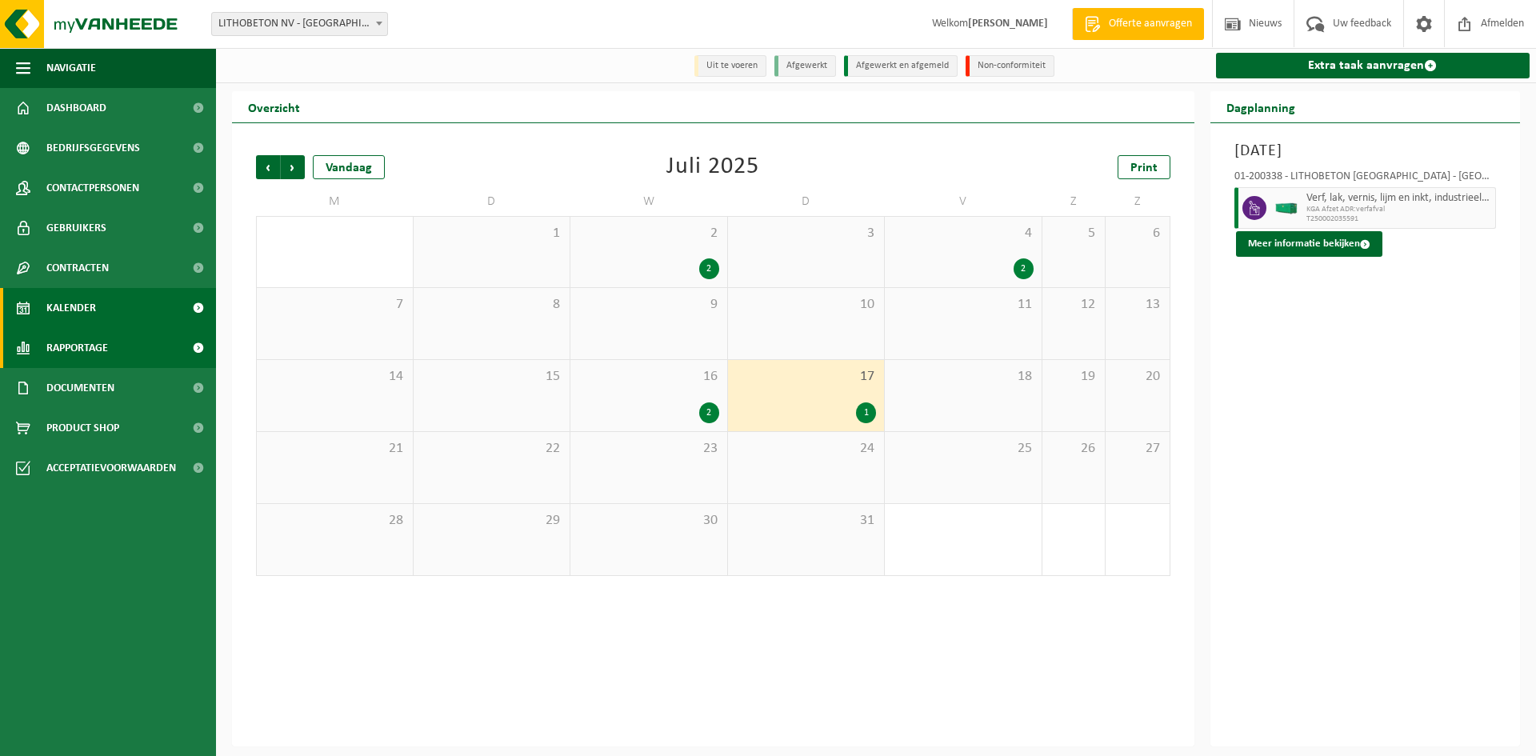
click at [80, 342] on span "Rapportage" at bounding box center [77, 348] width 62 height 40
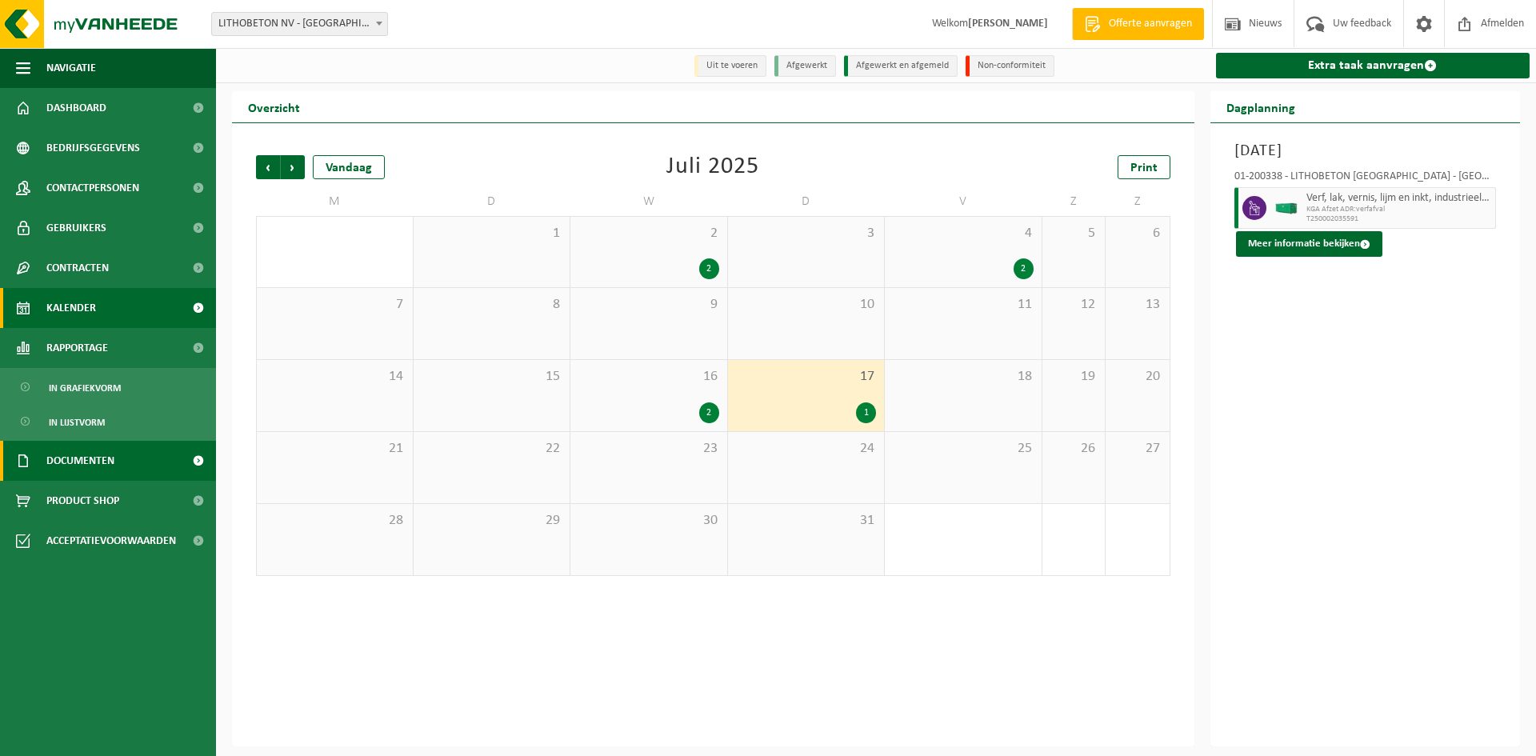
click at [77, 461] on span "Documenten" at bounding box center [80, 461] width 68 height 40
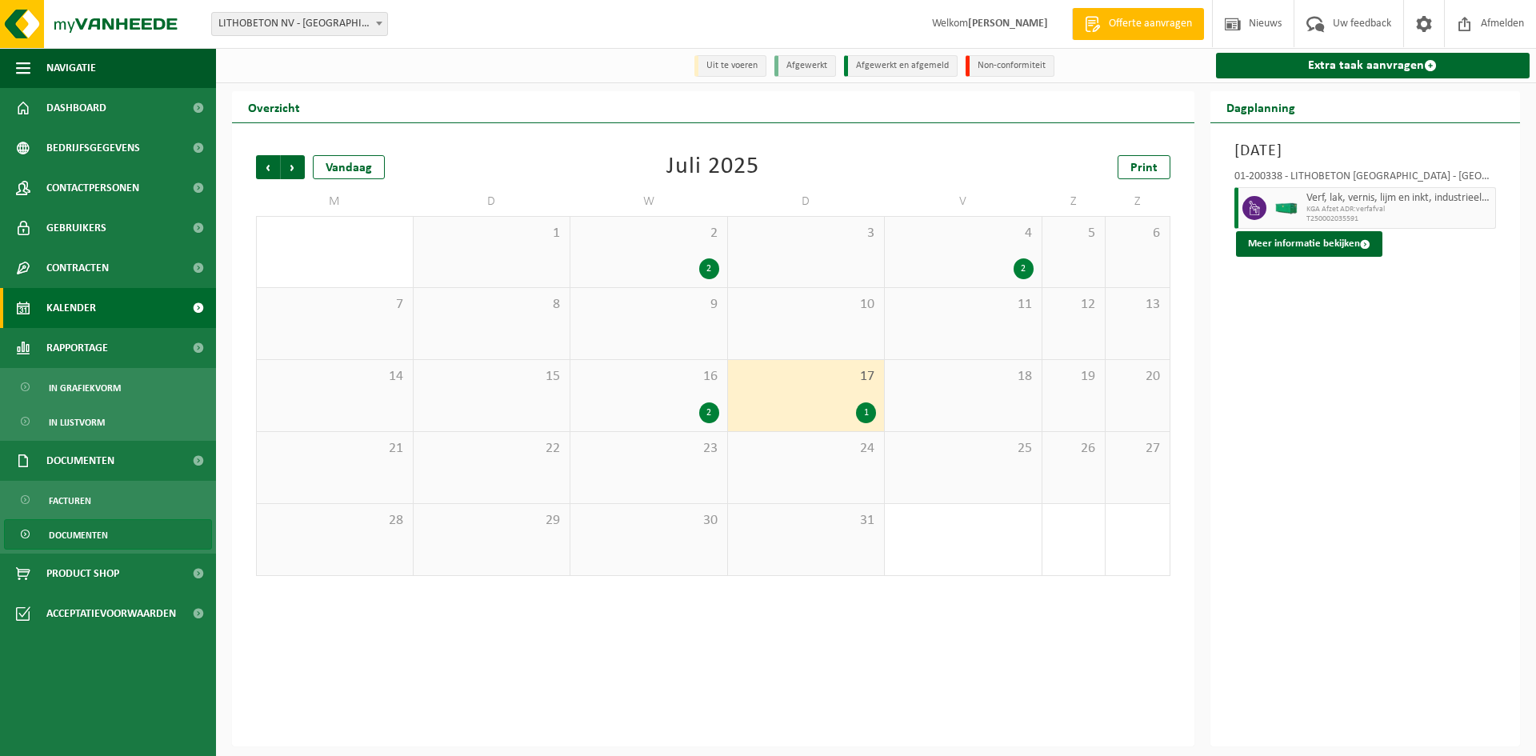
drag, startPoint x: 70, startPoint y: 536, endPoint x: 82, endPoint y: 532, distance: 11.9
click at [70, 537] on span "Documenten" at bounding box center [78, 535] width 59 height 30
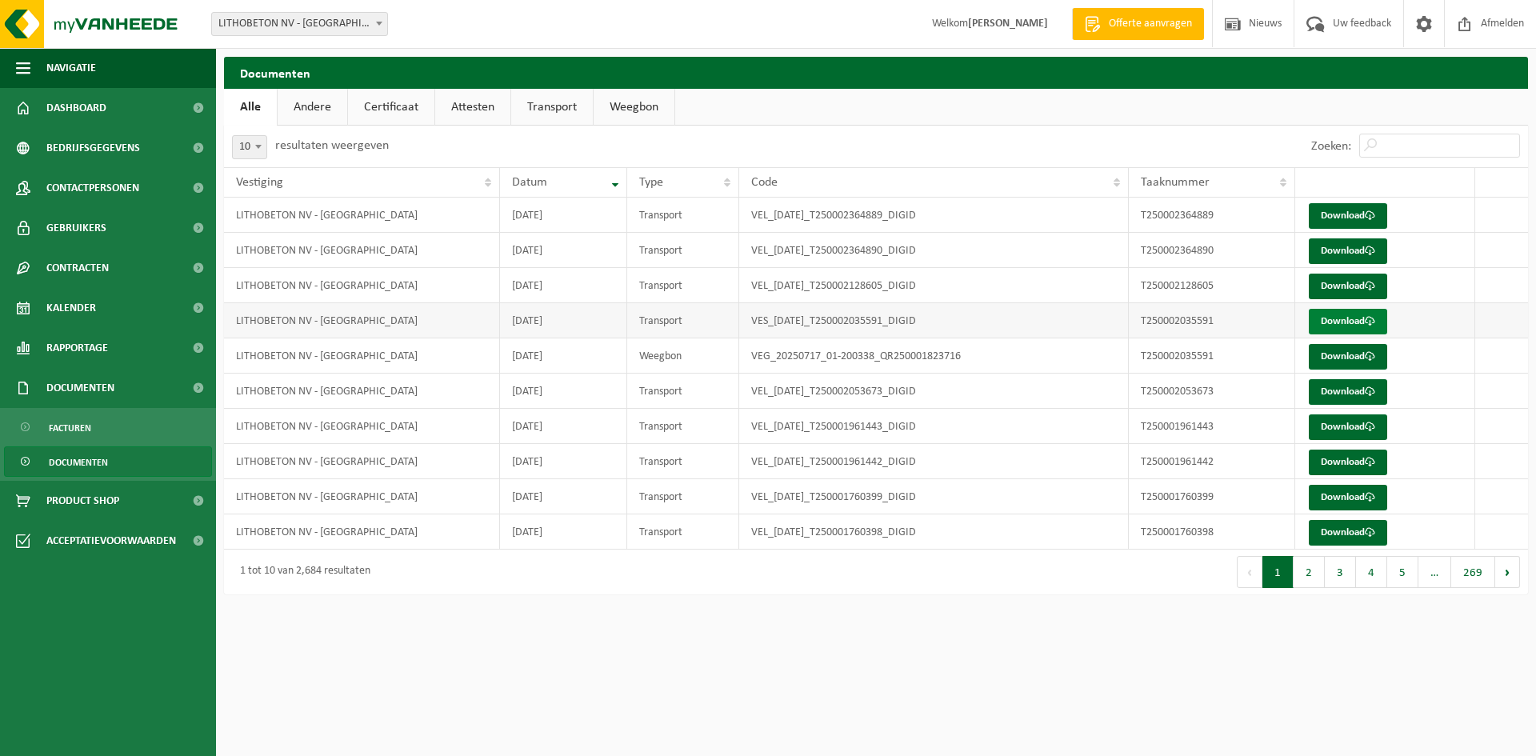
click at [1353, 323] on link "Download" at bounding box center [1348, 322] width 78 height 26
drag, startPoint x: 1465, startPoint y: 25, endPoint x: 1413, endPoint y: 35, distance: 53.0
click at [1465, 25] on span at bounding box center [1465, 23] width 24 height 47
